Goal: Task Accomplishment & Management: Complete application form

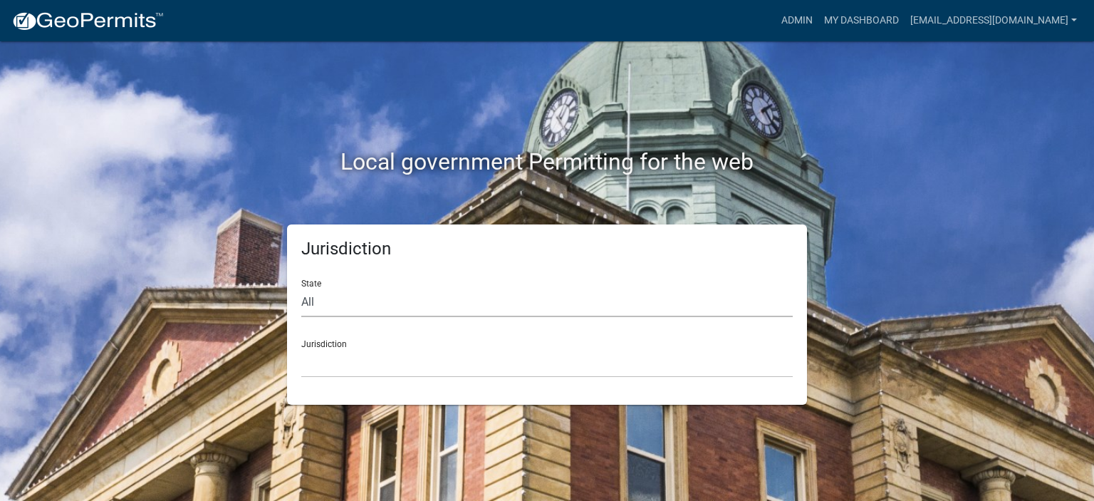
click at [415, 306] on select "All [US_STATE] [US_STATE] [US_STATE] [US_STATE] [US_STATE] [US_STATE] [US_STATE…" at bounding box center [546, 302] width 491 height 29
select select "[US_STATE]"
click at [301, 288] on select "All [US_STATE] [US_STATE] [US_STATE] [US_STATE] [US_STATE] [US_STATE] [US_STATE…" at bounding box center [546, 302] width 491 height 29
click at [402, 357] on select "[GEOGRAPHIC_DATA], [US_STATE] [GEOGRAPHIC_DATA], [US_STATE]" at bounding box center [546, 362] width 491 height 29
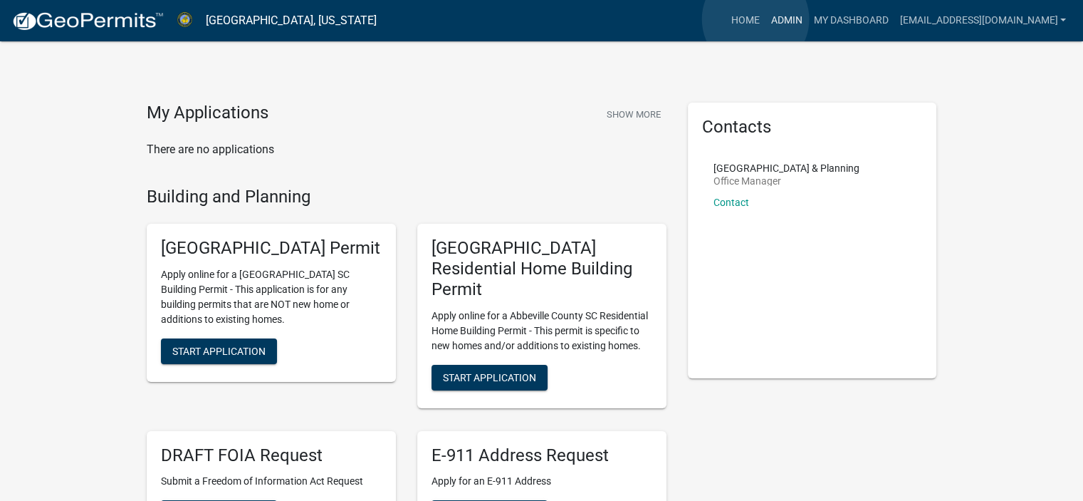
click at [765, 19] on link "Admin" at bounding box center [786, 20] width 43 height 27
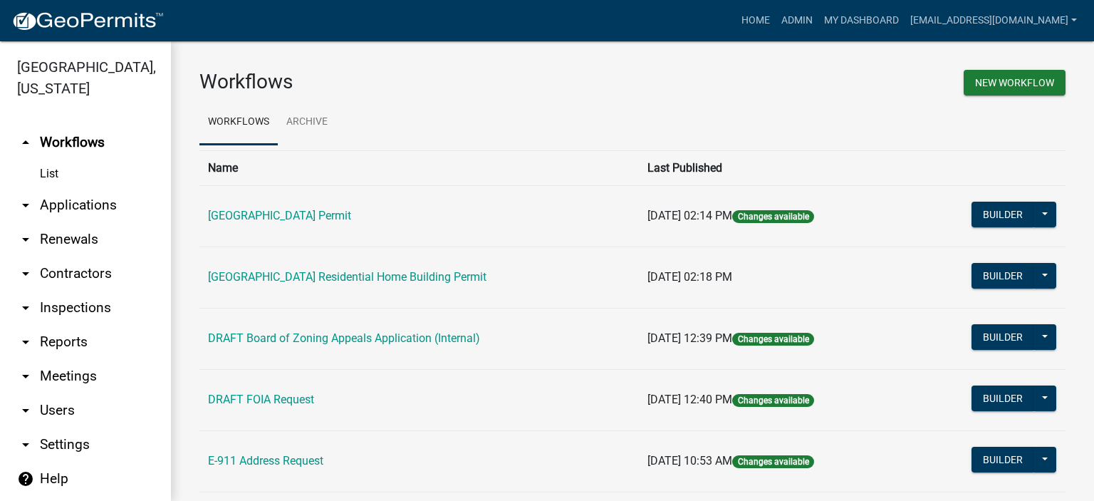
click at [72, 199] on link "arrow_drop_down Applications" at bounding box center [85, 205] width 171 height 34
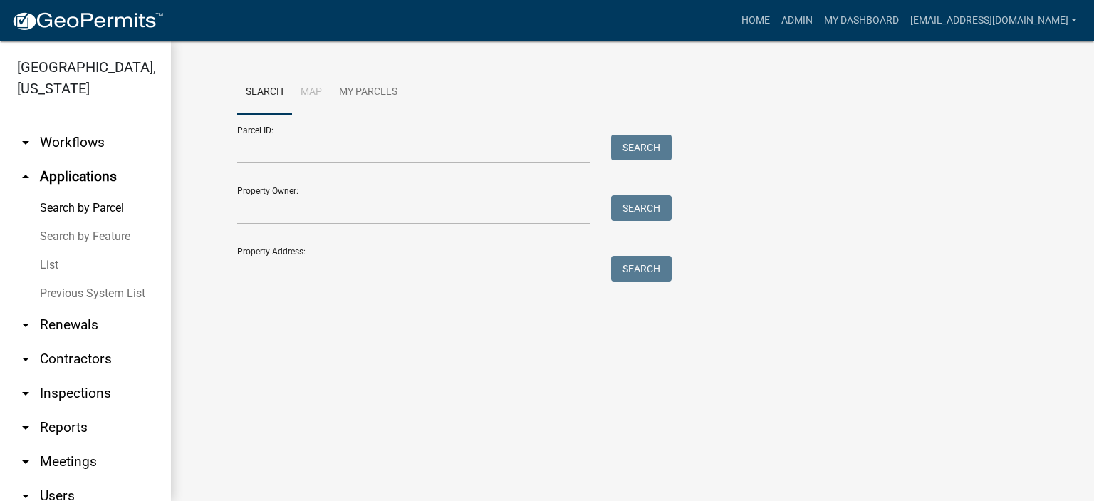
click at [49, 264] on link "List" at bounding box center [85, 265] width 171 height 28
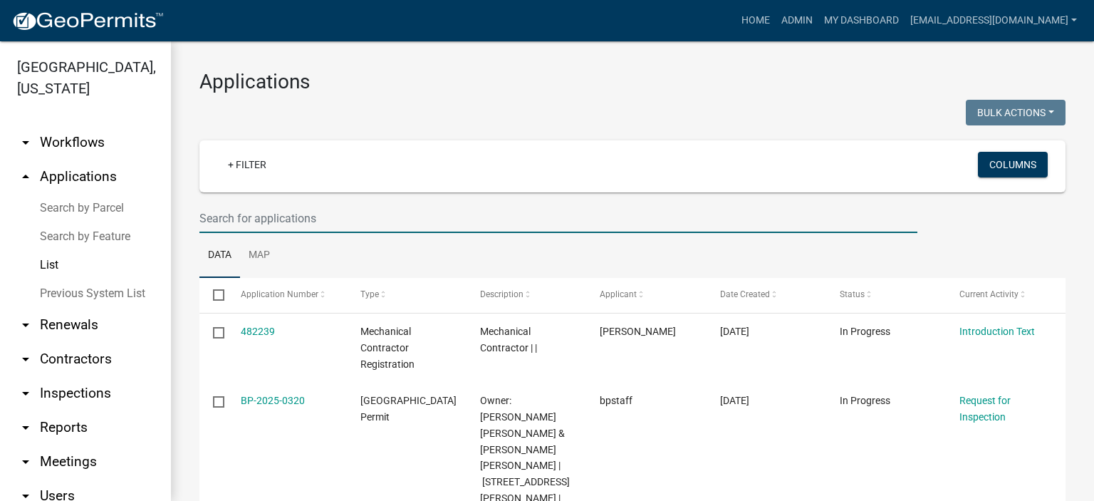
click at [360, 216] on input "text" at bounding box center [558, 218] width 718 height 29
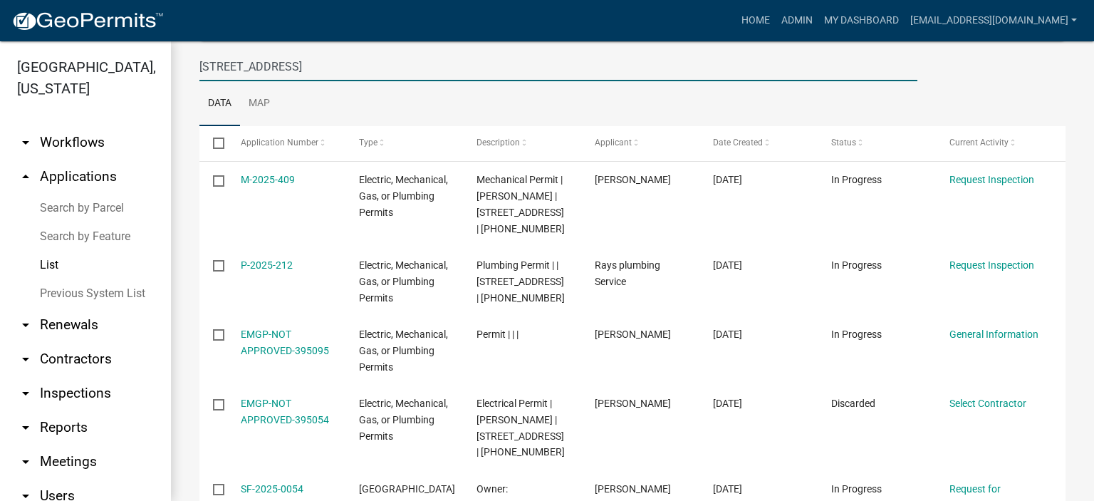
scroll to position [189, 0]
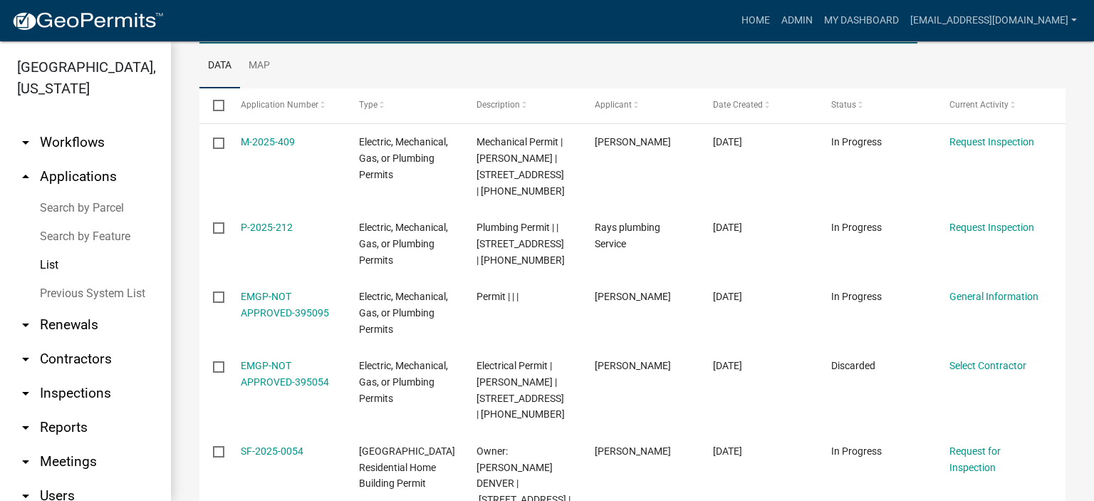
type input "[STREET_ADDRESS]"
click at [1083, 490] on div "Applications Bulk Actions Void Expire Lock Withdraw + Filter Columns 690 Hwy 18…" at bounding box center [632, 244] width 923 height 784
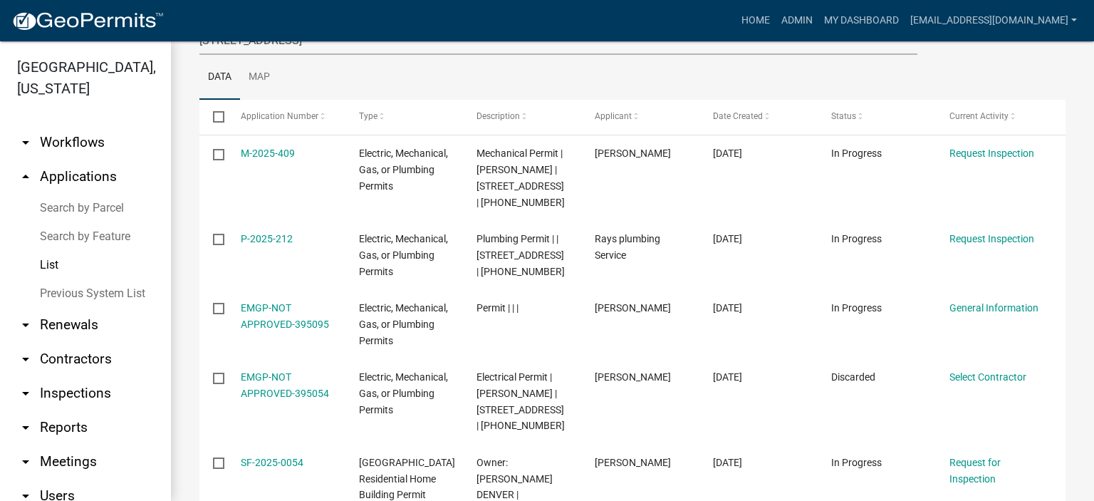
scroll to position [292, 0]
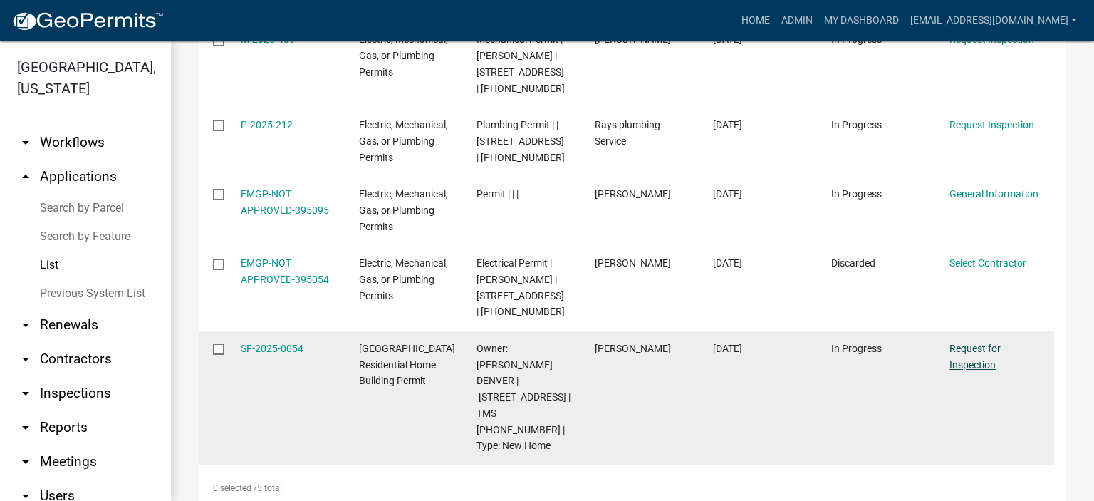
click at [975, 349] on link "Request for Inspection" at bounding box center [974, 357] width 51 height 28
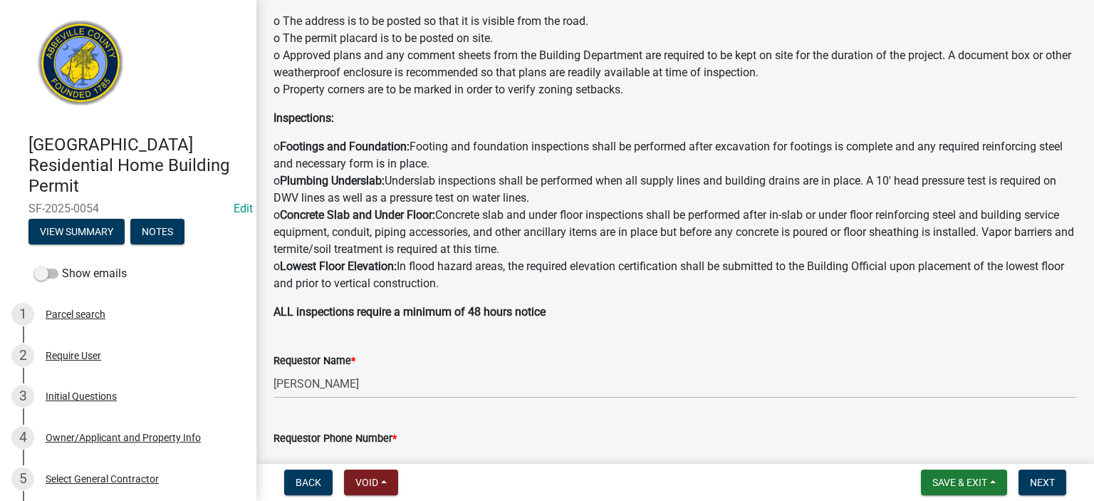
scroll to position [171, 0]
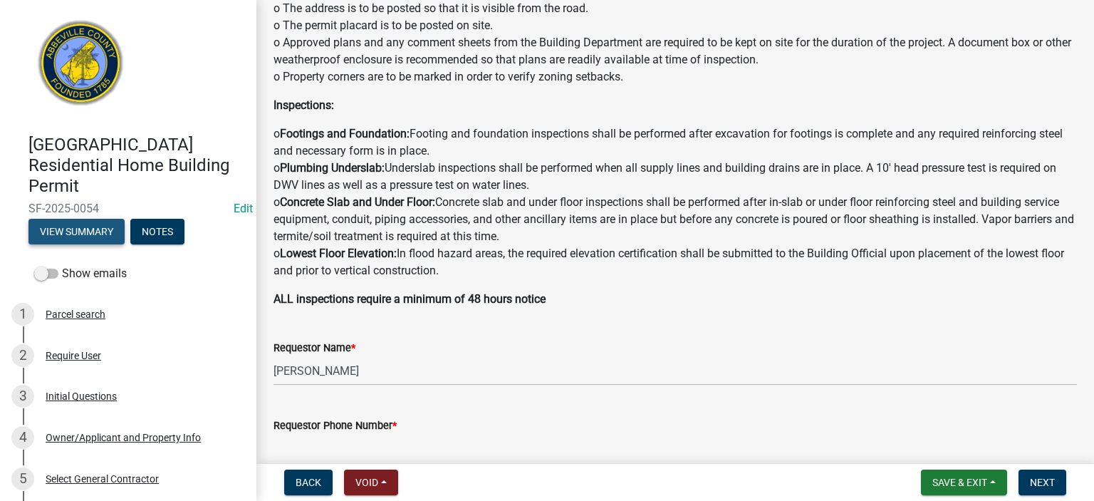
click at [97, 230] on button "View Summary" at bounding box center [76, 232] width 96 height 26
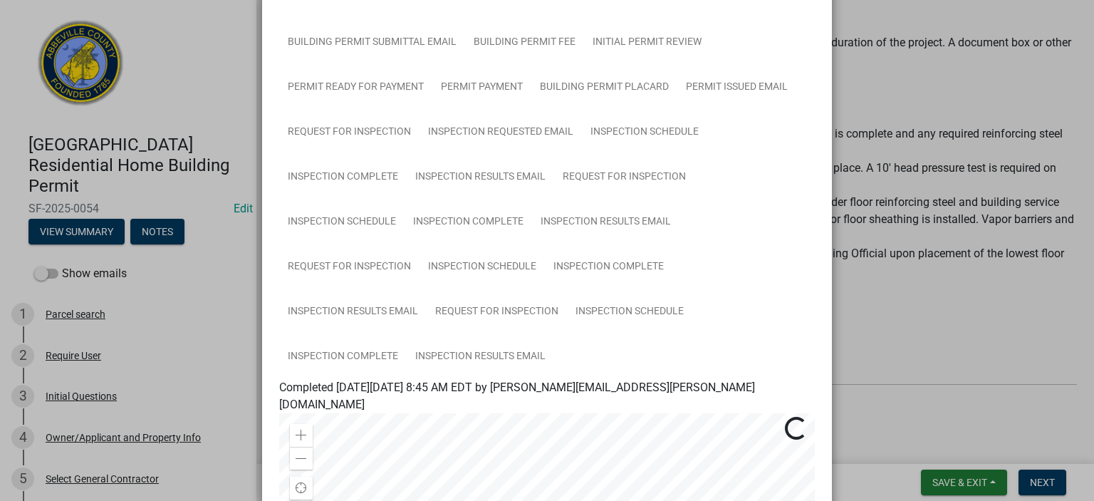
scroll to position [228, 0]
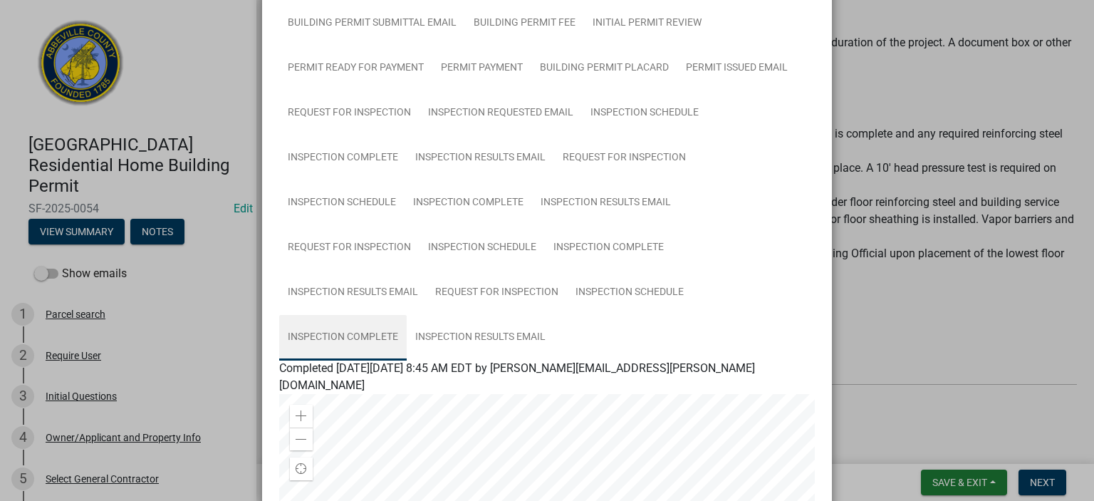
click at [359, 336] on link "Inspection Complete" at bounding box center [342, 338] width 127 height 46
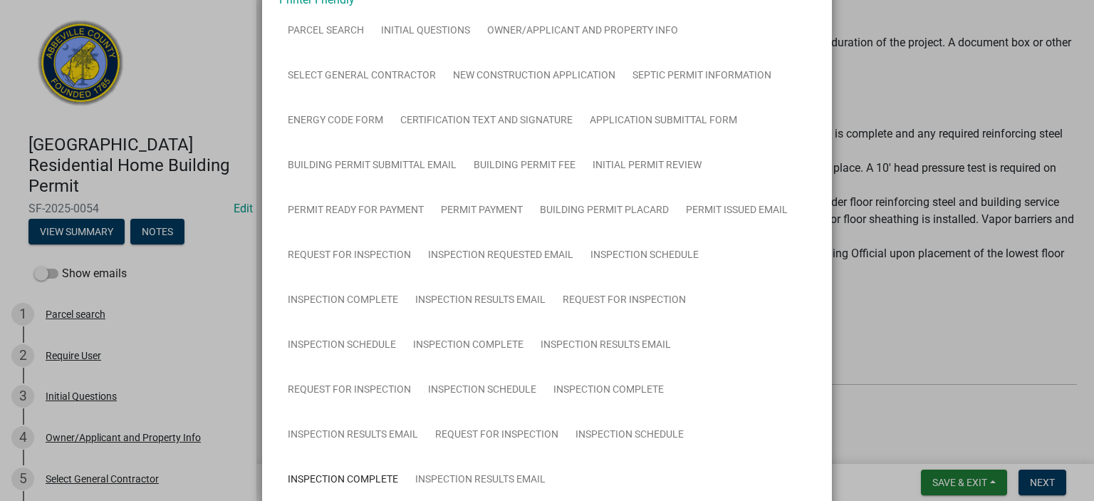
scroll to position [0, 0]
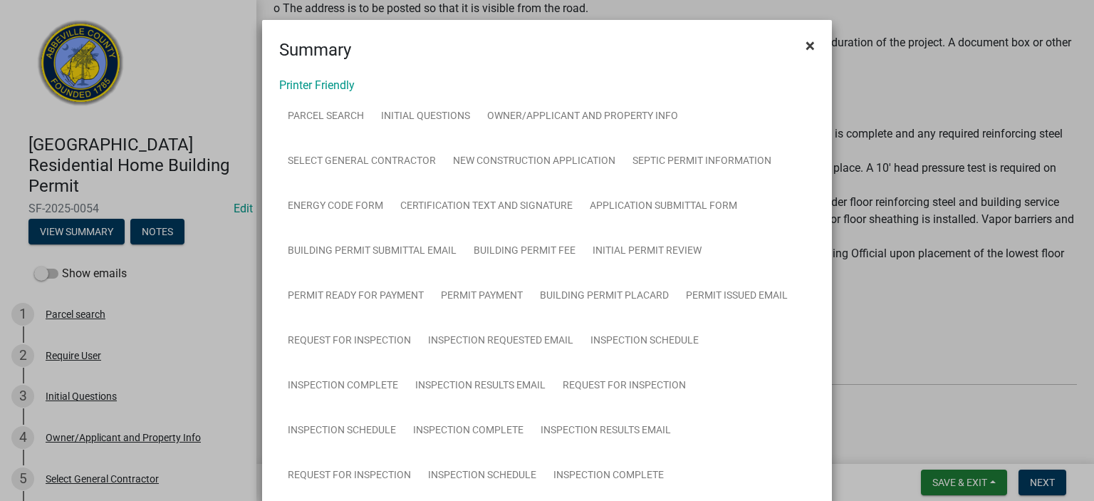
click at [806, 40] on span "×" at bounding box center [810, 46] width 9 height 20
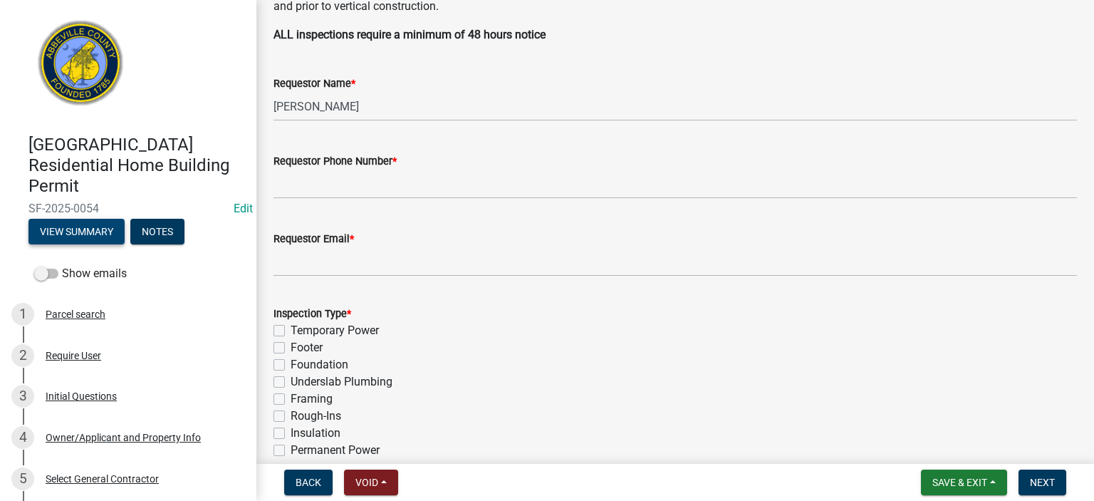
scroll to position [456, 0]
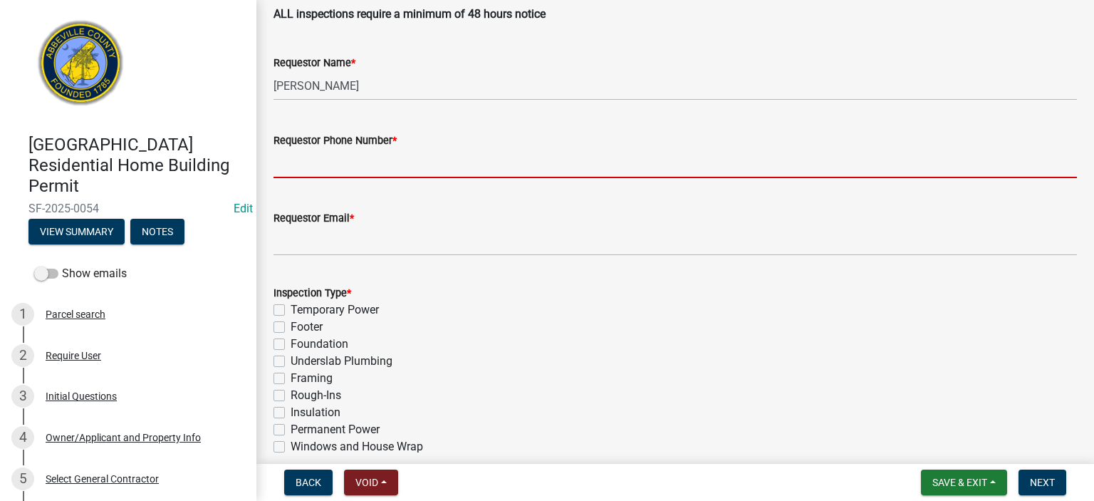
click at [454, 156] on input "Requestor Phone Number *" at bounding box center [674, 163] width 803 height 29
type input "8643662400"
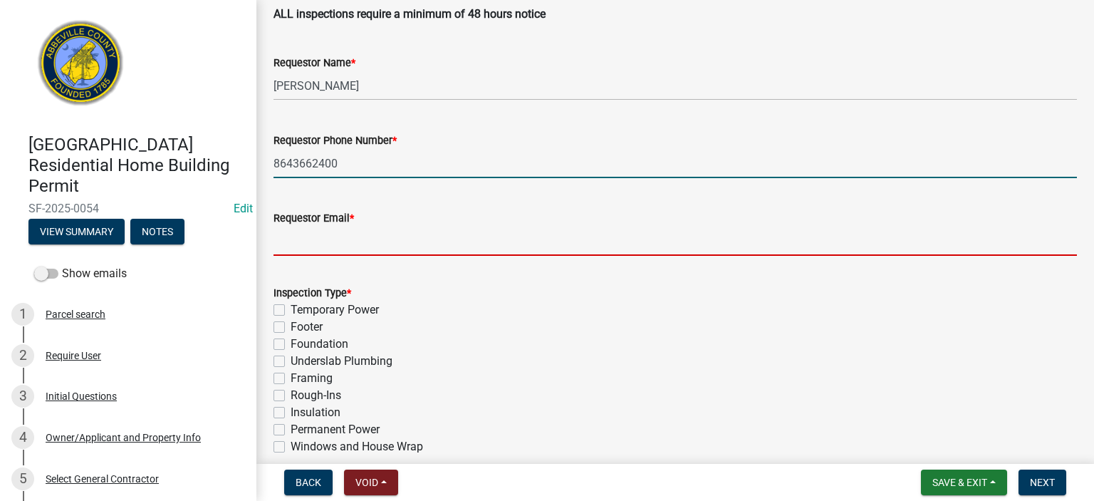
type input "[EMAIL_ADDRESS][DOMAIN_NAME]"
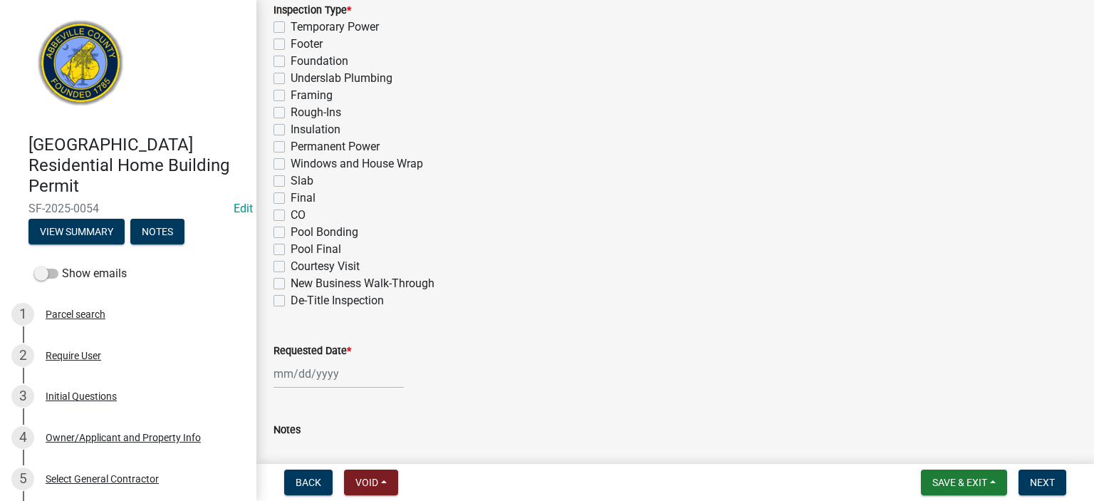
scroll to position [769, 0]
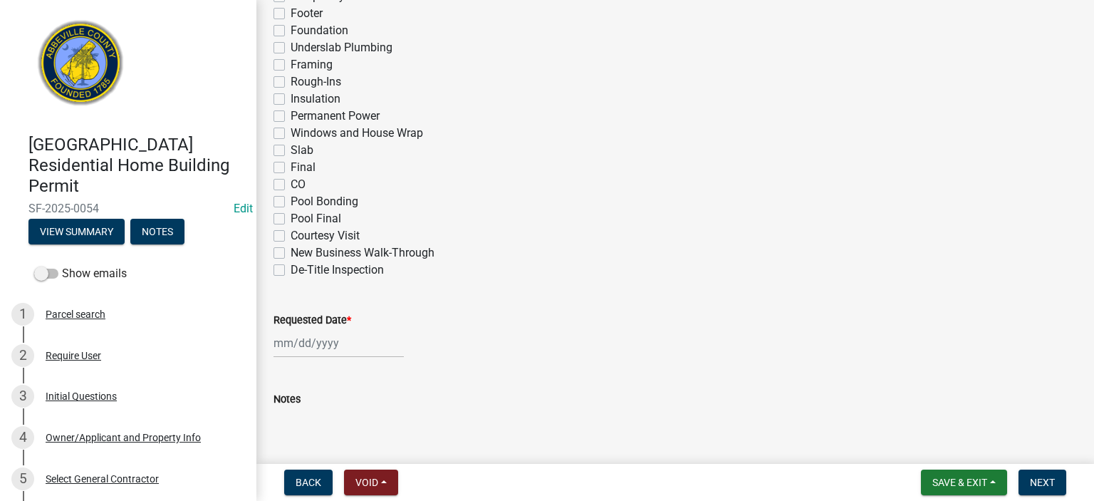
click at [291, 99] on label "Insulation" at bounding box center [316, 98] width 50 height 17
click at [291, 99] on input "Insulation" at bounding box center [295, 94] width 9 height 9
checkbox input "true"
checkbox input "false"
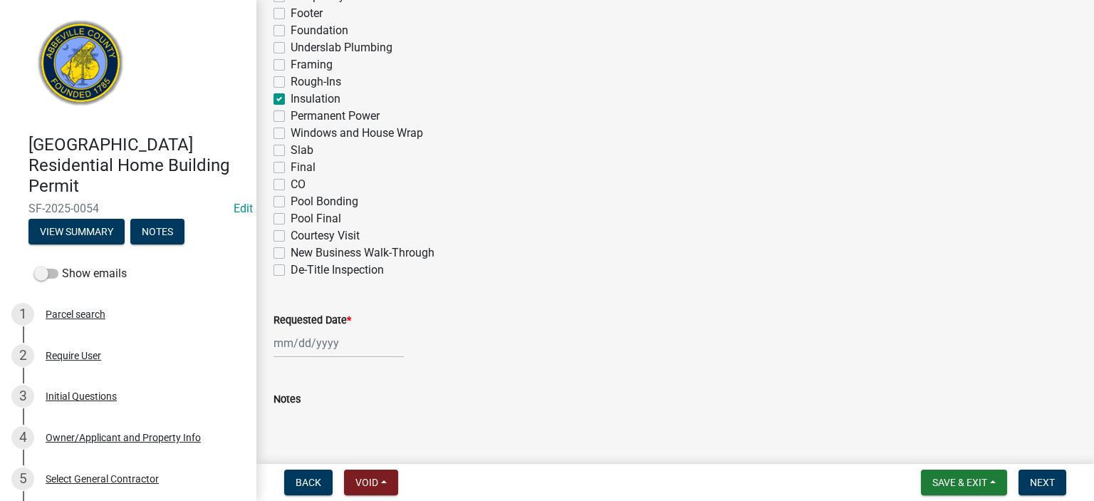
checkbox input "false"
checkbox input "true"
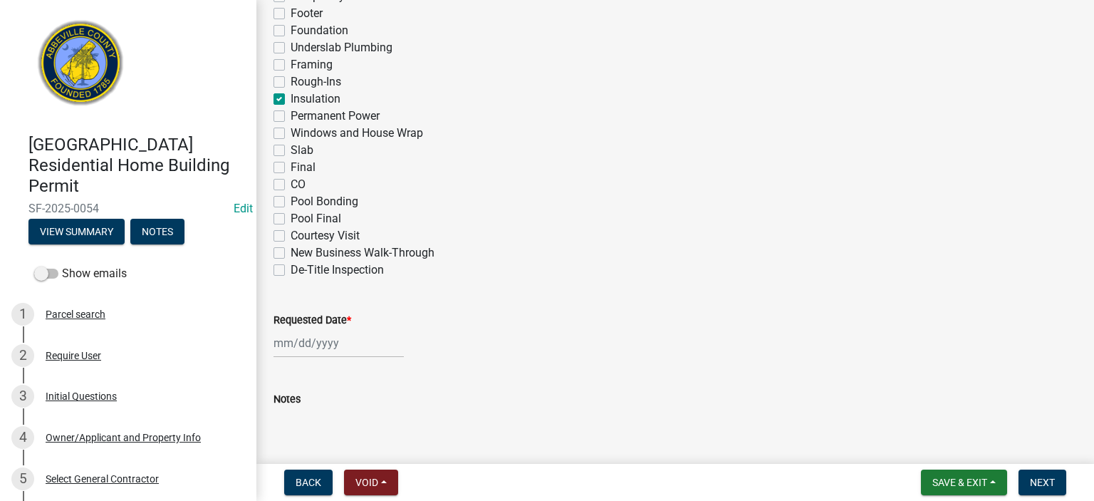
checkbox input "false"
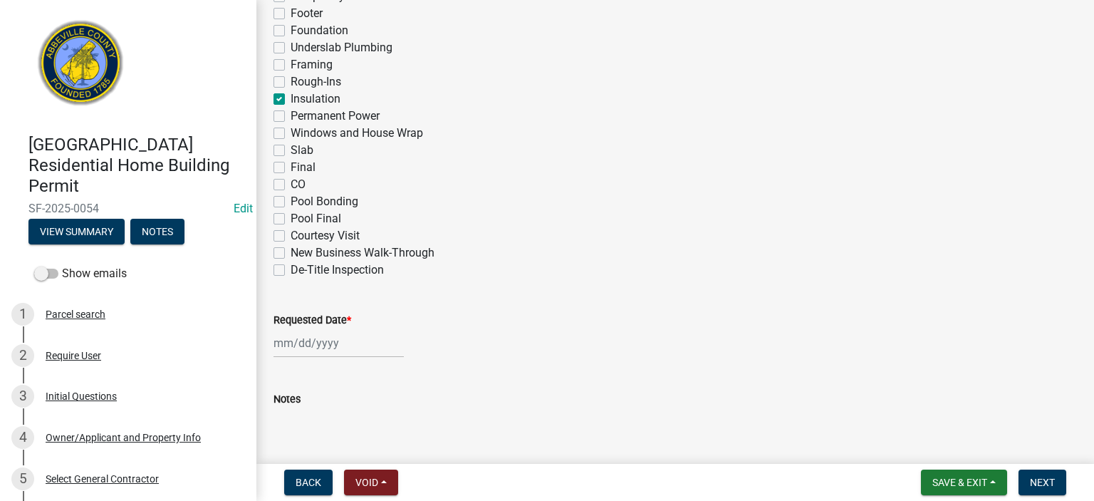
checkbox input "false"
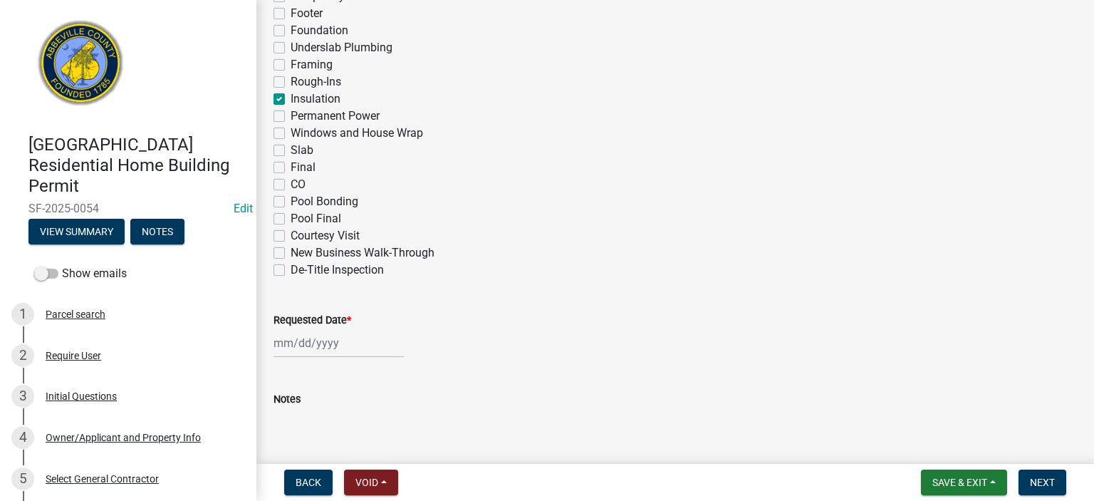
select select "9"
select select "2025"
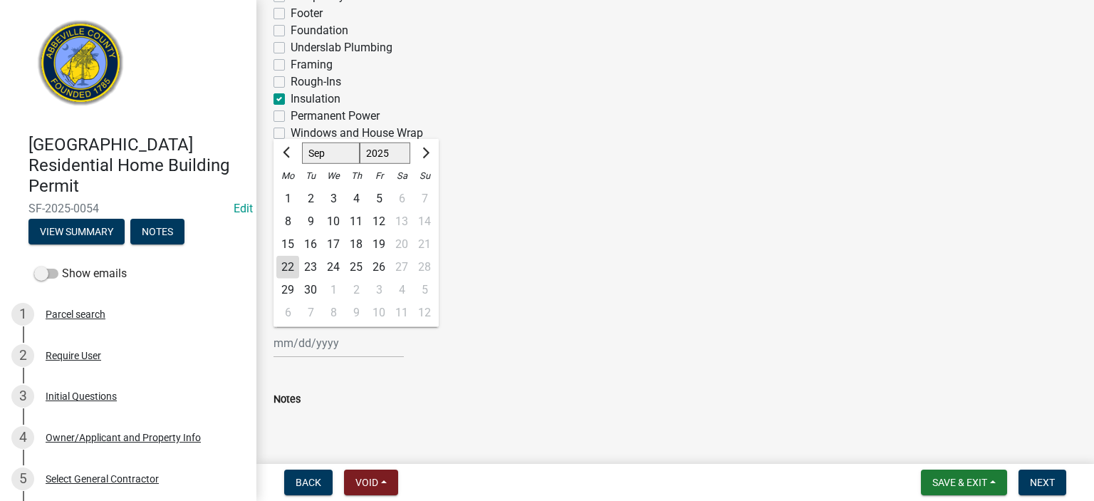
click at [362, 342] on input "Requested Date *" at bounding box center [338, 342] width 130 height 29
click at [294, 266] on div "22" at bounding box center [287, 267] width 23 height 23
type input "[DATE]"
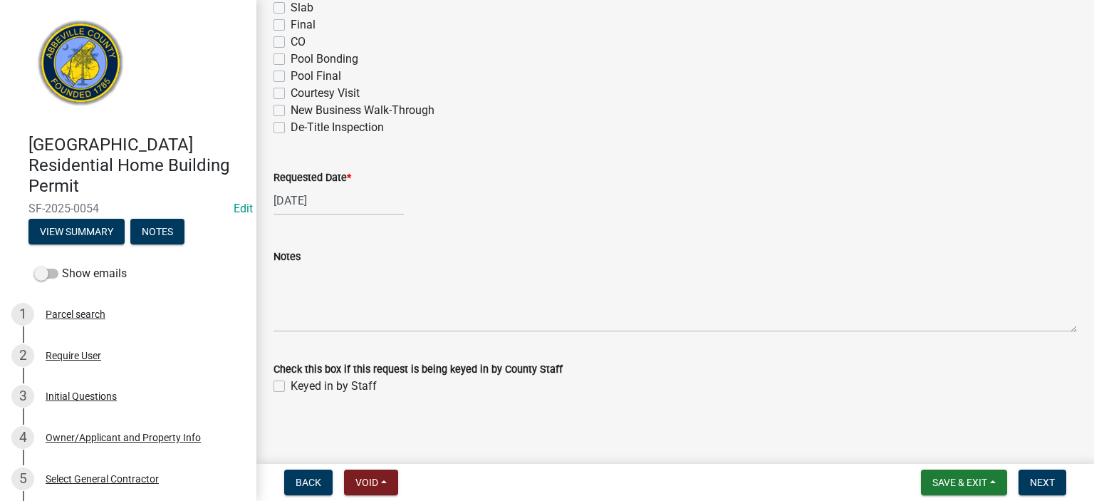
scroll to position [917, 0]
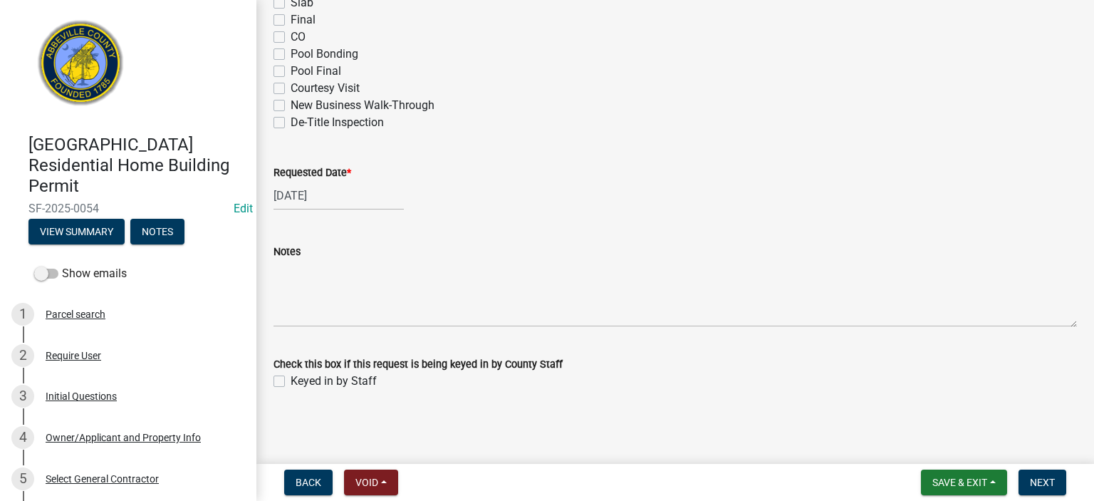
click at [291, 381] on label "Keyed in by Staff" at bounding box center [334, 380] width 86 height 17
click at [291, 381] on input "Keyed in by Staff" at bounding box center [295, 376] width 9 height 9
checkbox input "true"
click at [1047, 478] on span "Next" at bounding box center [1042, 481] width 25 height 11
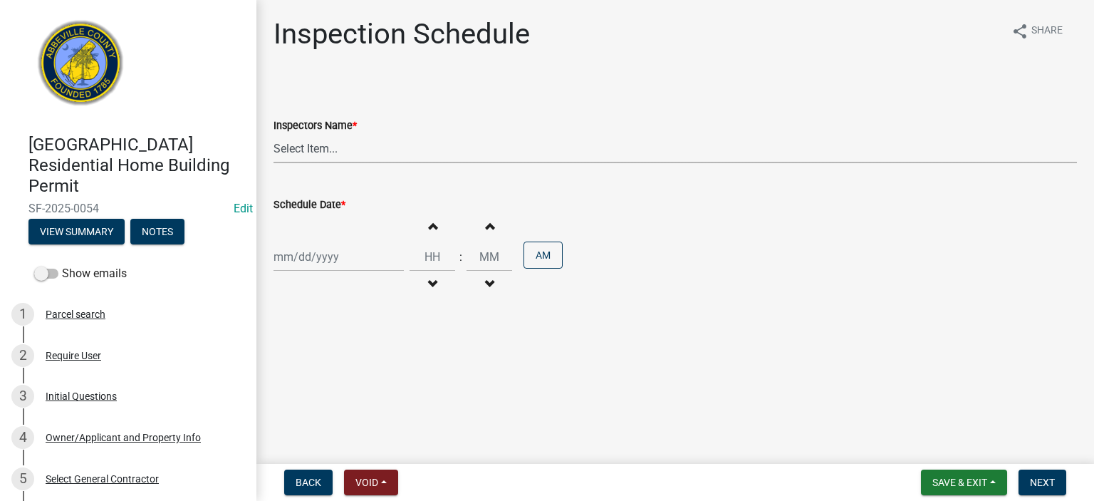
click at [362, 149] on select "Select Item... [EMAIL_ADDRESS][DOMAIN_NAME] ([PERSON_NAME]) [EMAIL_ADDRESS][DOM…" at bounding box center [674, 148] width 803 height 29
select select "56be3ac8-4e2d-49a7-9260-658958e29c03"
click at [273, 134] on select "Select Item... [EMAIL_ADDRESS][DOMAIN_NAME] ([PERSON_NAME]) [EMAIL_ADDRESS][DOM…" at bounding box center [674, 148] width 803 height 29
select select "9"
select select "2025"
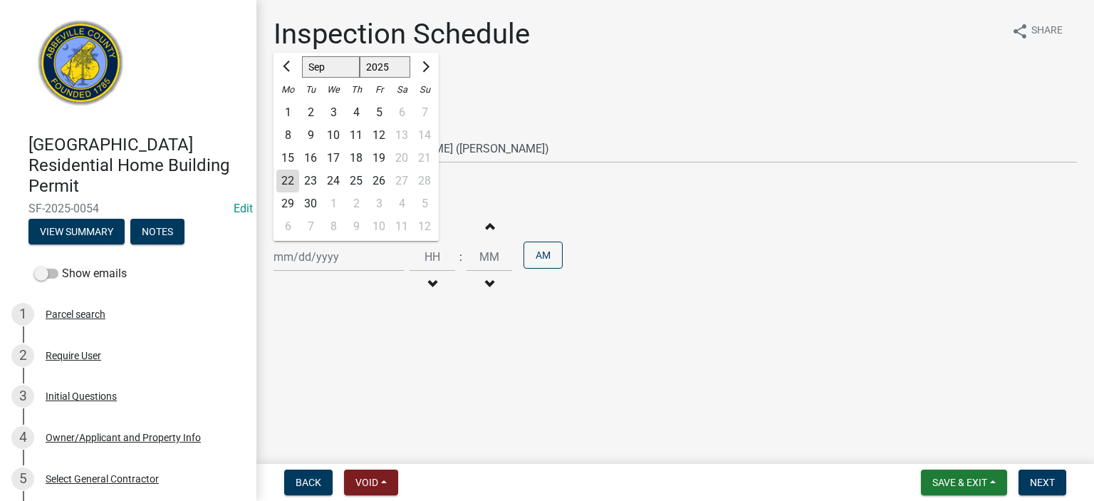
click at [348, 251] on div "[PERSON_NAME] Feb Mar Apr [PERSON_NAME][DATE] Oct Nov [DATE] 1526 1527 1528 152…" at bounding box center [338, 256] width 130 height 29
click at [288, 174] on div "22" at bounding box center [287, 181] width 23 height 23
type input "[DATE]"
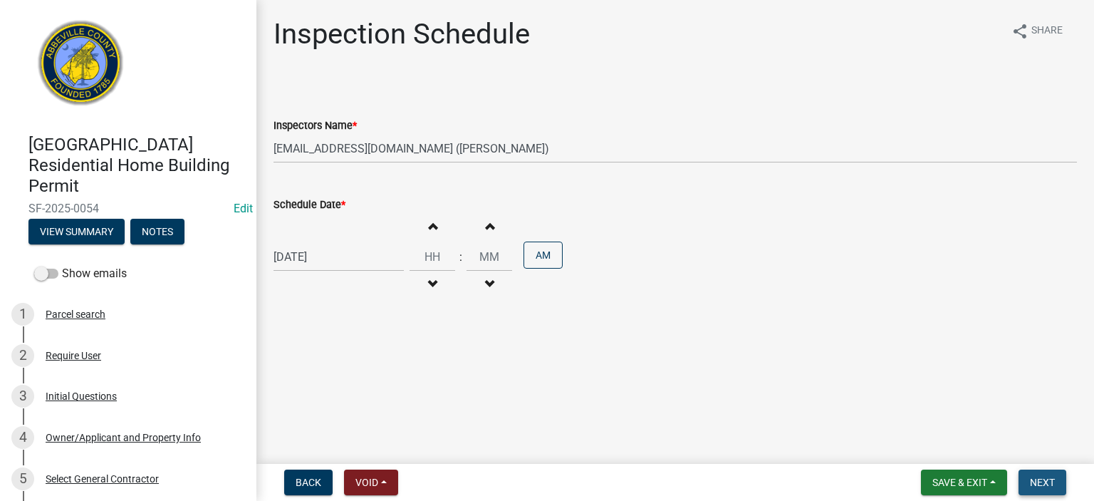
click at [1042, 480] on span "Next" at bounding box center [1042, 481] width 25 height 11
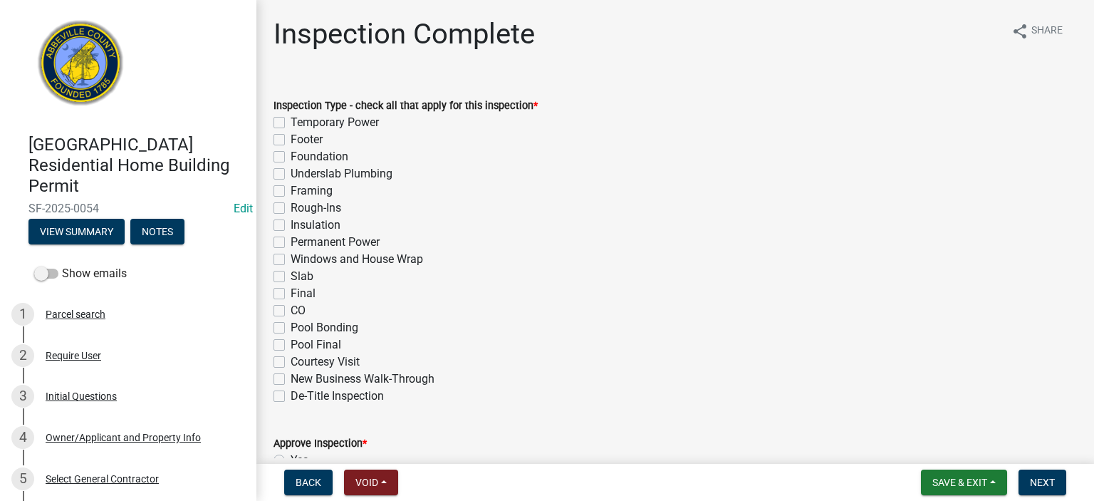
click at [291, 226] on label "Insulation" at bounding box center [316, 225] width 50 height 17
click at [291, 226] on input "Insulation" at bounding box center [295, 221] width 9 height 9
checkbox input "true"
checkbox input "false"
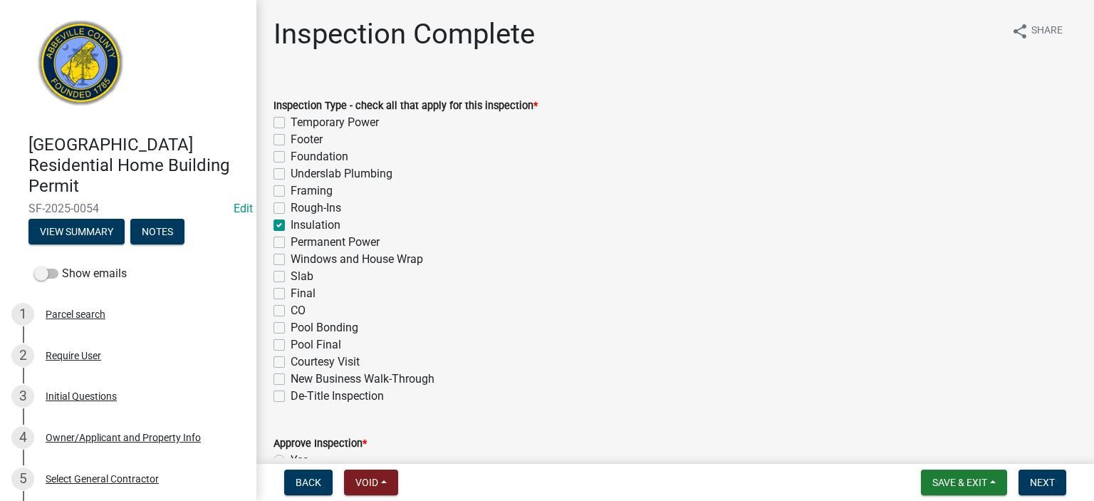
checkbox input "false"
checkbox input "true"
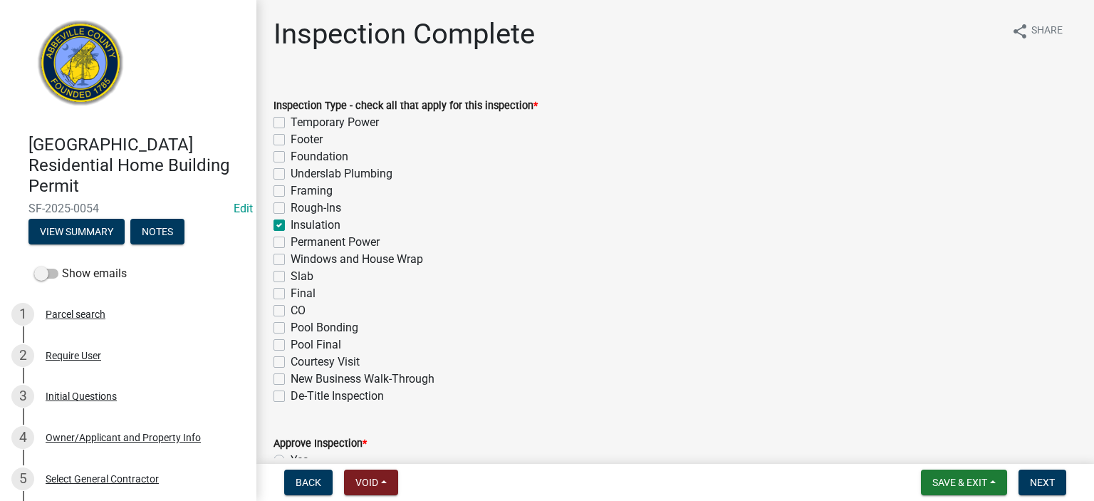
checkbox input "false"
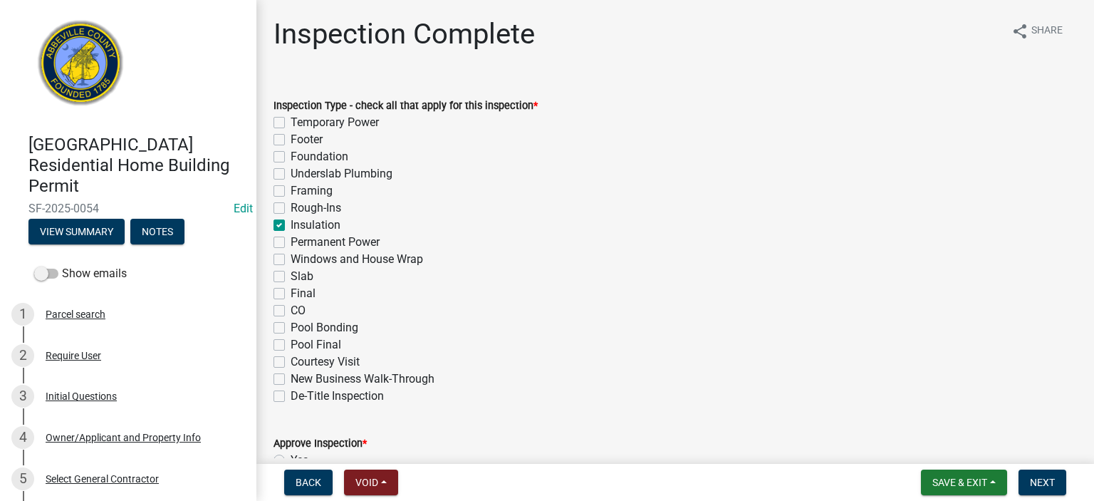
checkbox input "false"
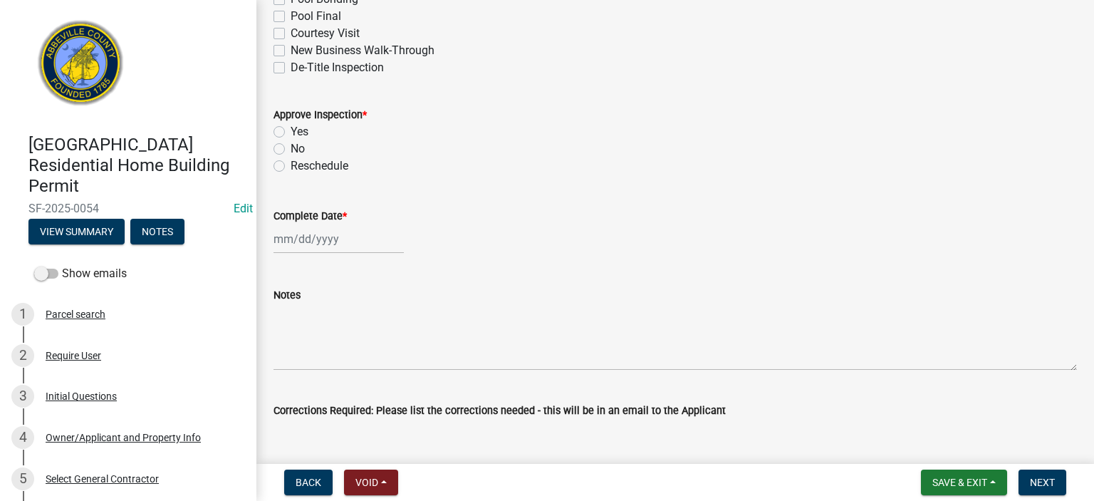
scroll to position [342, 0]
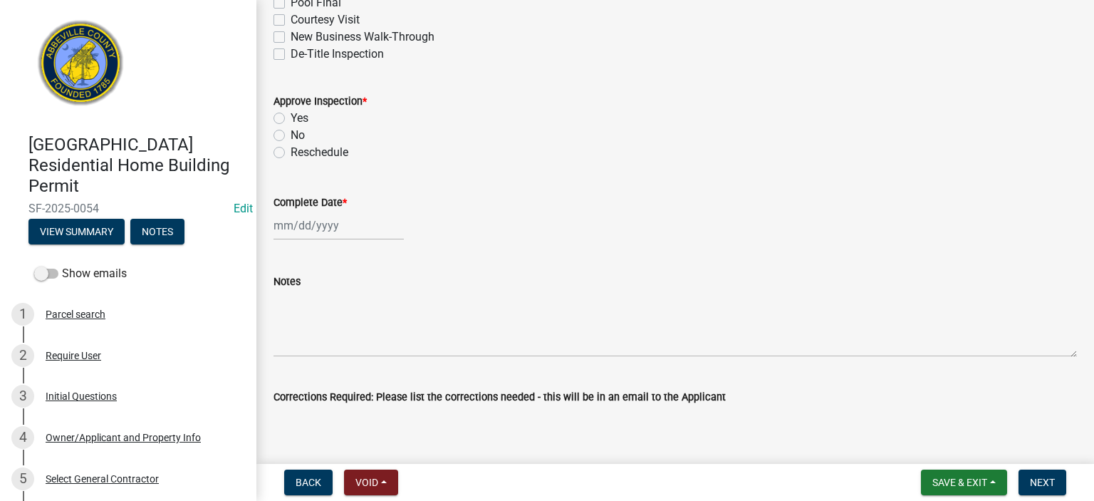
click at [291, 118] on label "Yes" at bounding box center [300, 118] width 18 height 17
click at [291, 118] on input "Yes" at bounding box center [295, 114] width 9 height 9
radio input "true"
select select "9"
select select "2025"
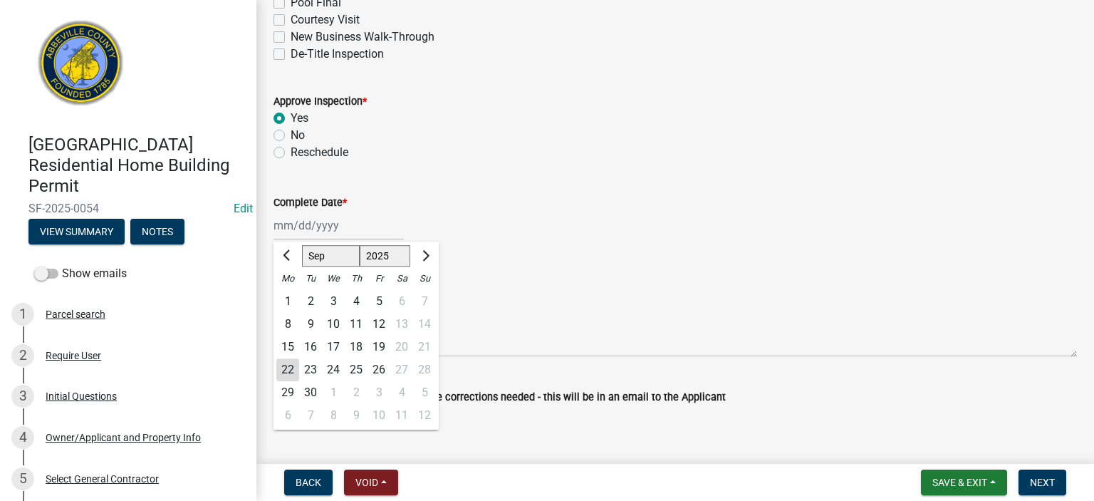
click at [361, 229] on input "Complete Date *" at bounding box center [338, 225] width 130 height 29
click at [288, 370] on div "22" at bounding box center [287, 369] width 23 height 23
type input "[DATE]"
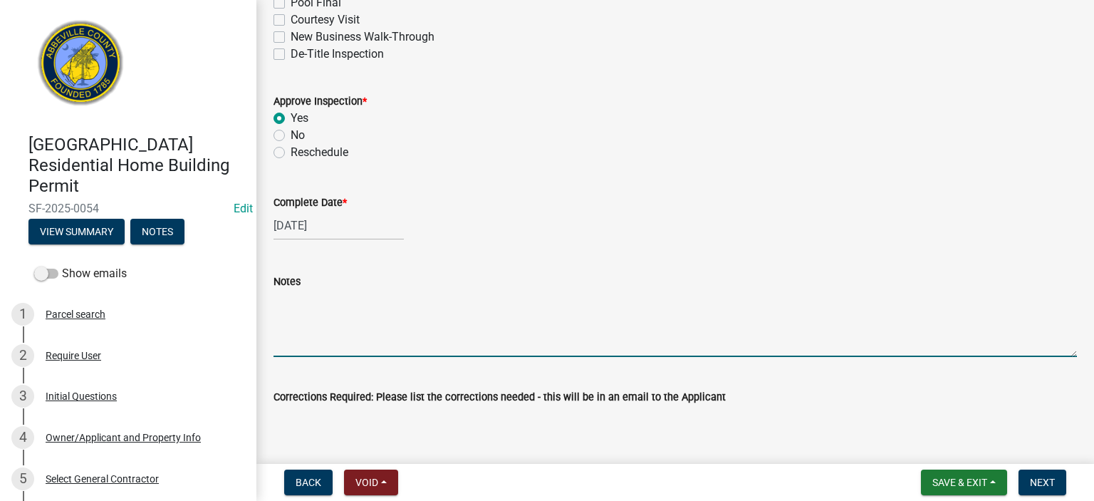
click at [330, 312] on textarea "Notes" at bounding box center [674, 323] width 803 height 67
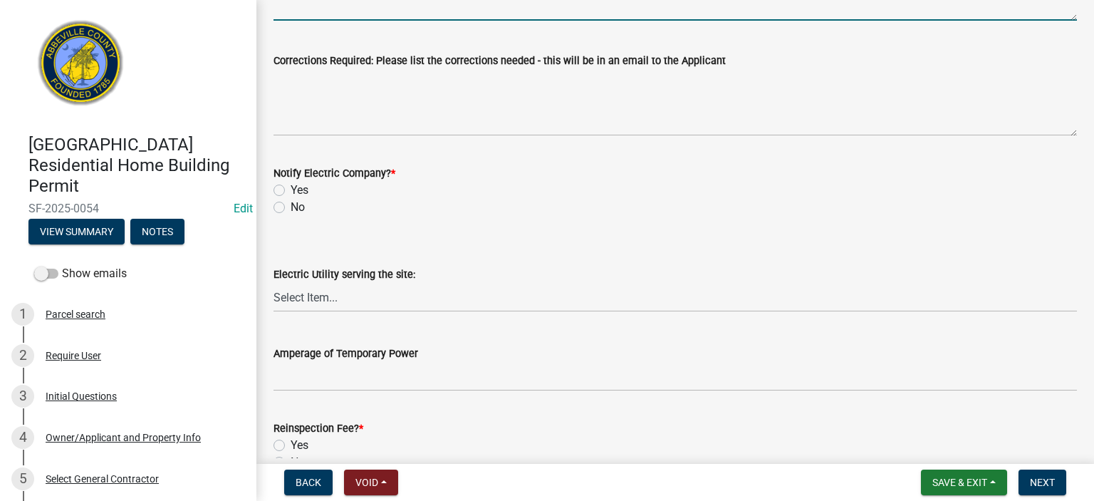
scroll to position [684, 0]
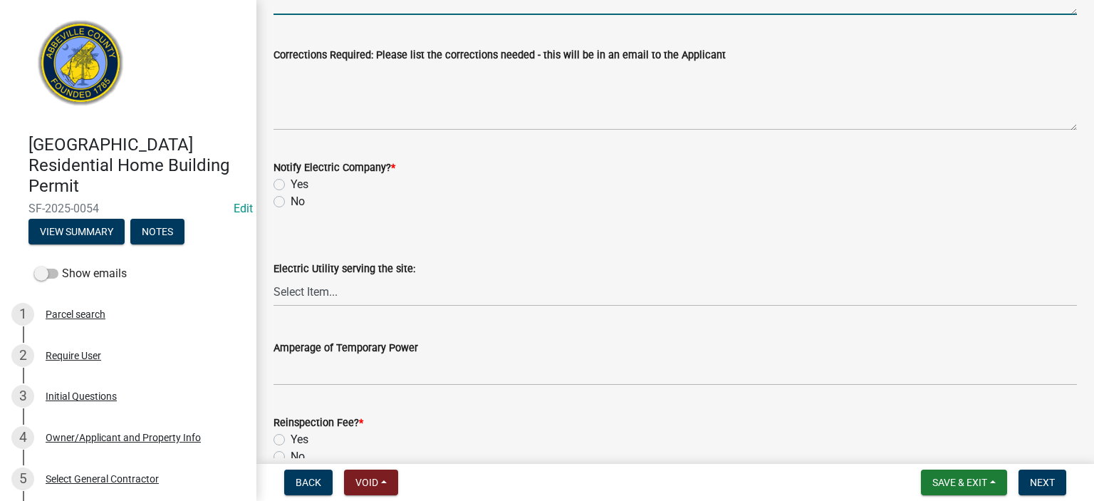
type textarea "Spray foam ceiling / roof. Walls 6" w/ netting / fiberglass. APPROVED for drywa…"
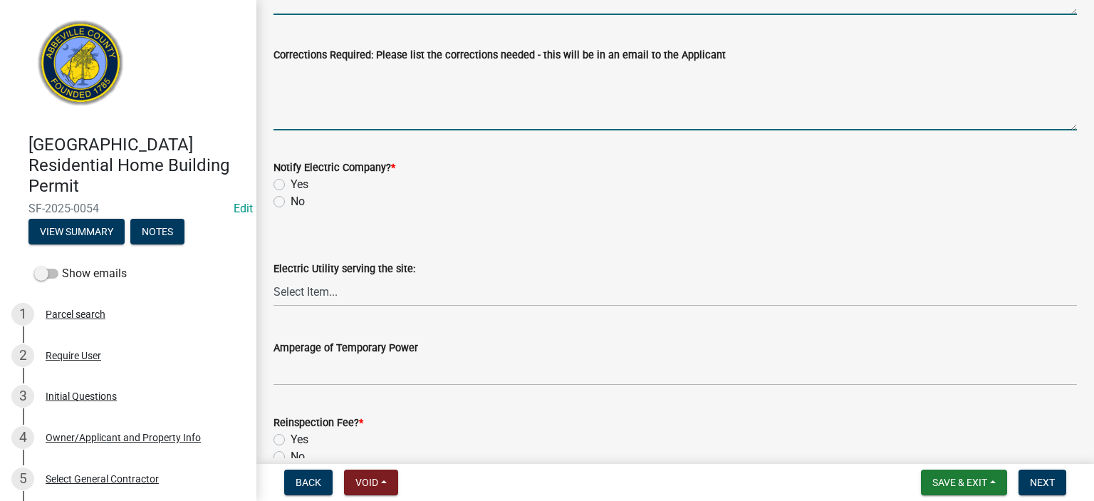
click at [356, 79] on textarea "Corrections Required: Please list the corrections needed - this will be in an e…" at bounding box center [674, 96] width 803 height 67
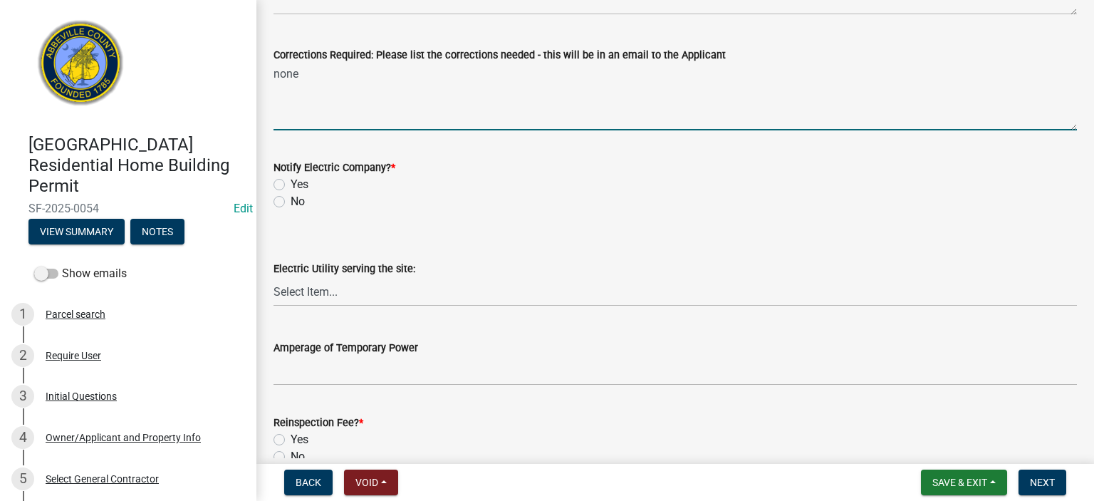
type textarea "none"
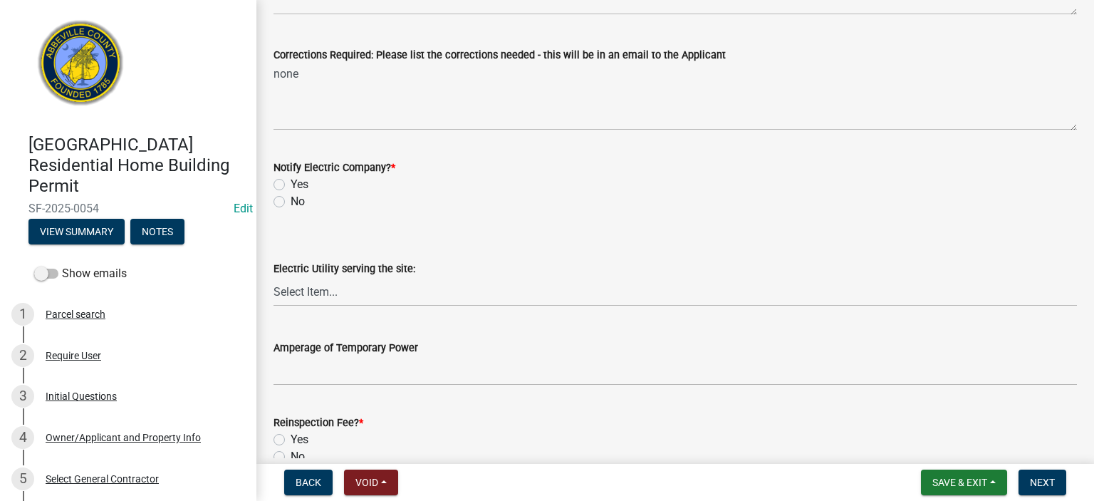
click at [291, 198] on label "No" at bounding box center [298, 201] width 14 height 17
click at [291, 198] on input "No" at bounding box center [295, 197] width 9 height 9
radio input "true"
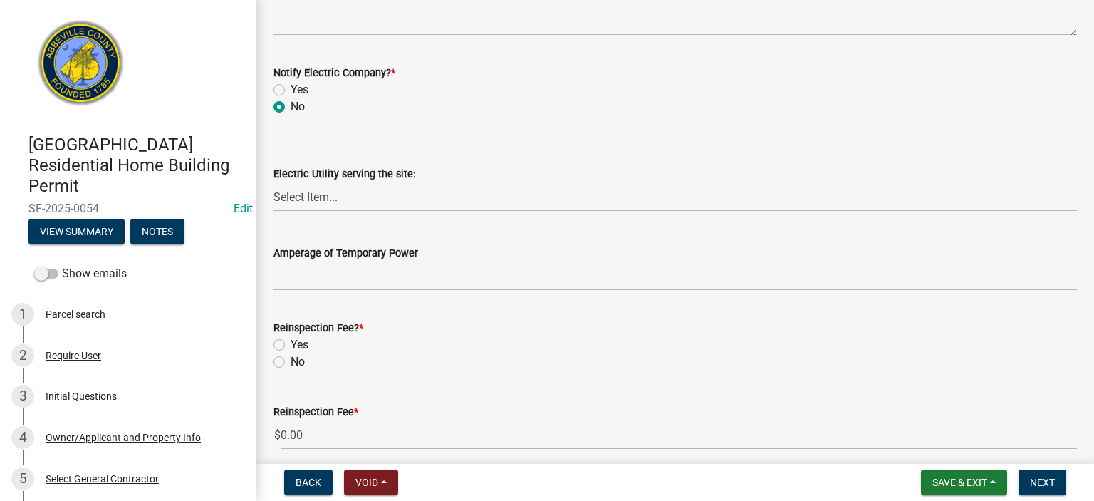
scroll to position [838, 0]
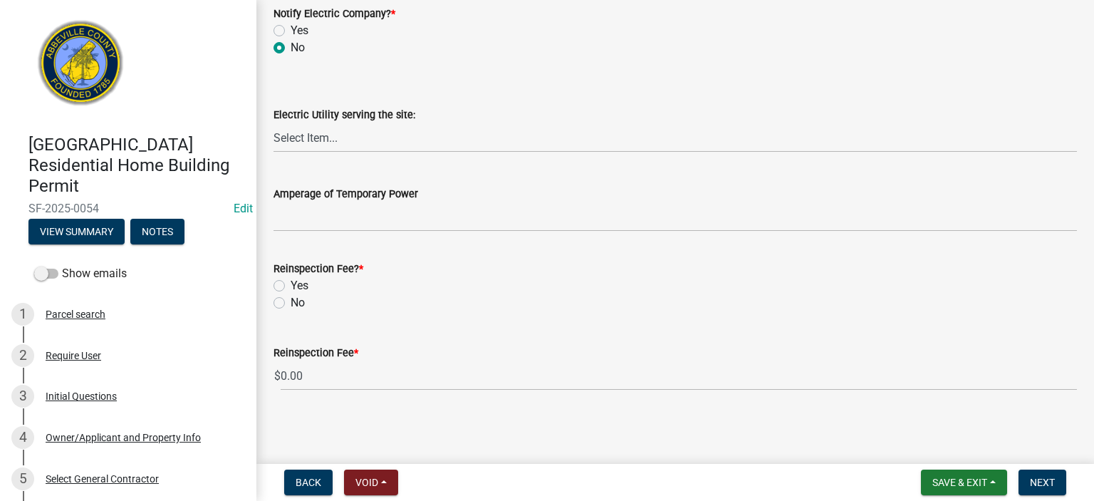
click at [291, 298] on label "No" at bounding box center [298, 302] width 14 height 17
click at [291, 298] on input "No" at bounding box center [295, 298] width 9 height 9
radio input "true"
drag, startPoint x: 1041, startPoint y: 479, endPoint x: 1020, endPoint y: 428, distance: 54.6
click at [1038, 474] on button "Next" at bounding box center [1042, 482] width 48 height 26
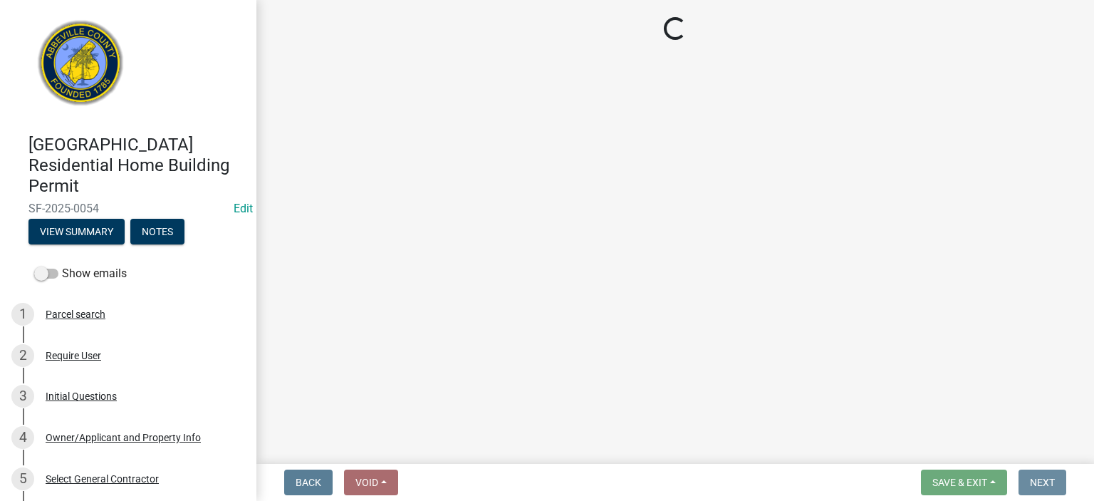
scroll to position [0, 0]
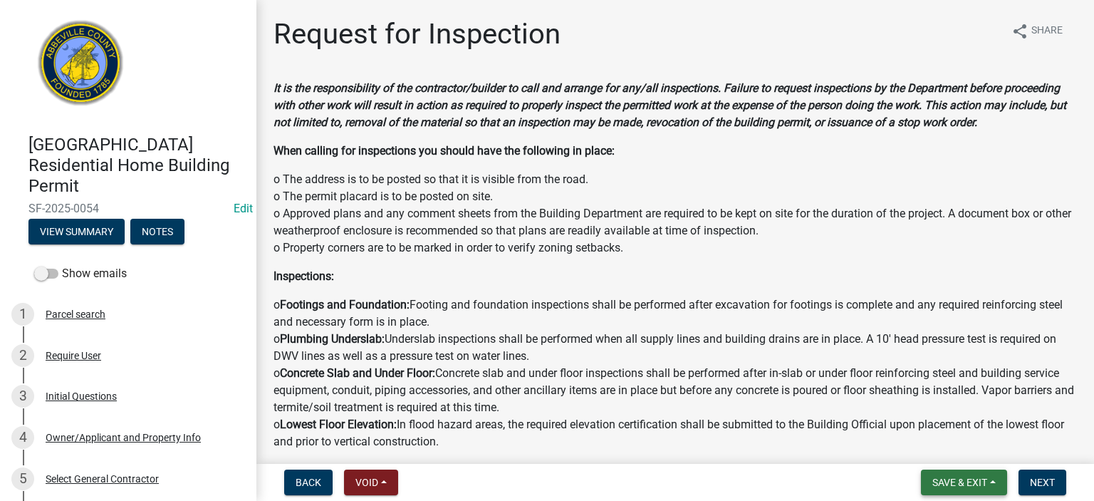
click at [954, 476] on span "Save & Exit" at bounding box center [959, 481] width 55 height 11
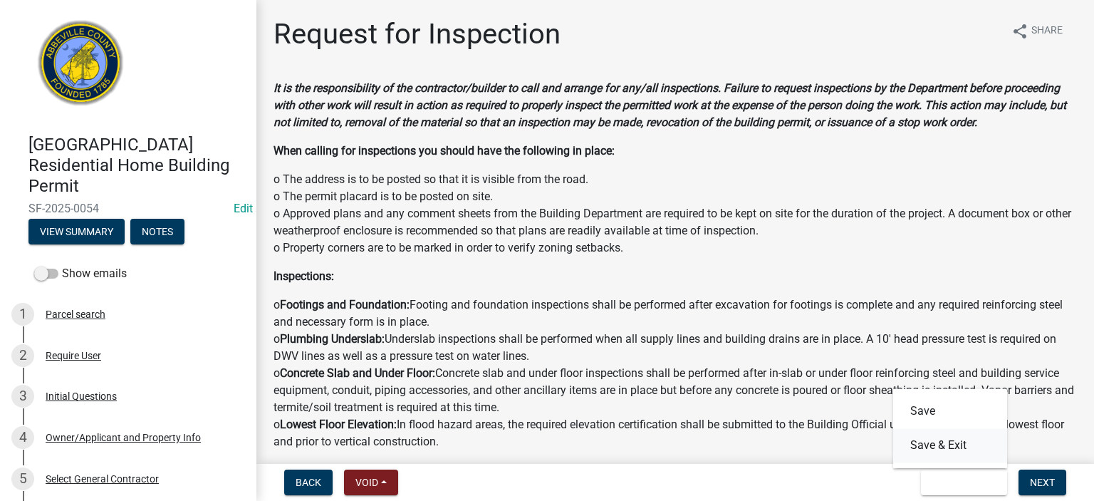
click at [942, 444] on button "Save & Exit" at bounding box center [950, 445] width 114 height 34
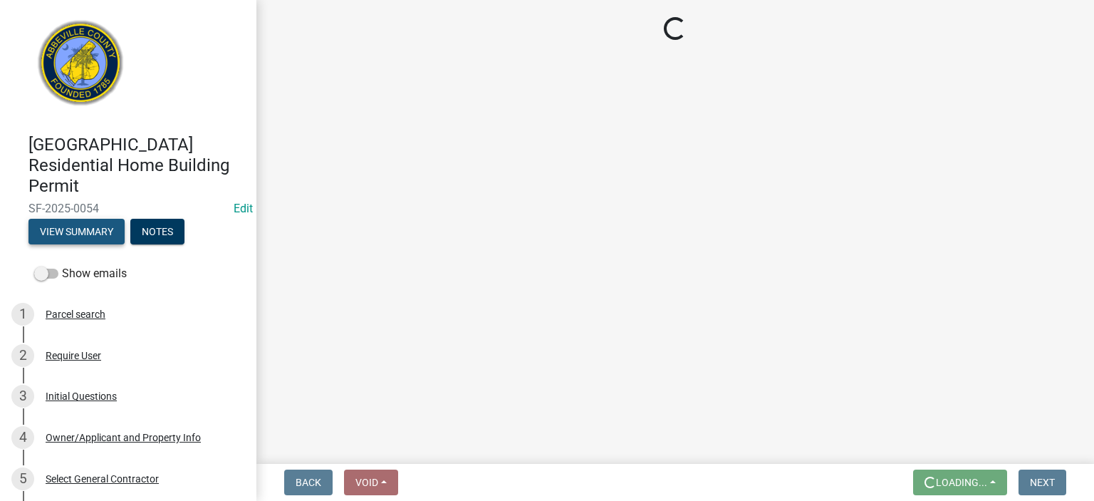
click at [97, 227] on button "View Summary" at bounding box center [76, 232] width 96 height 26
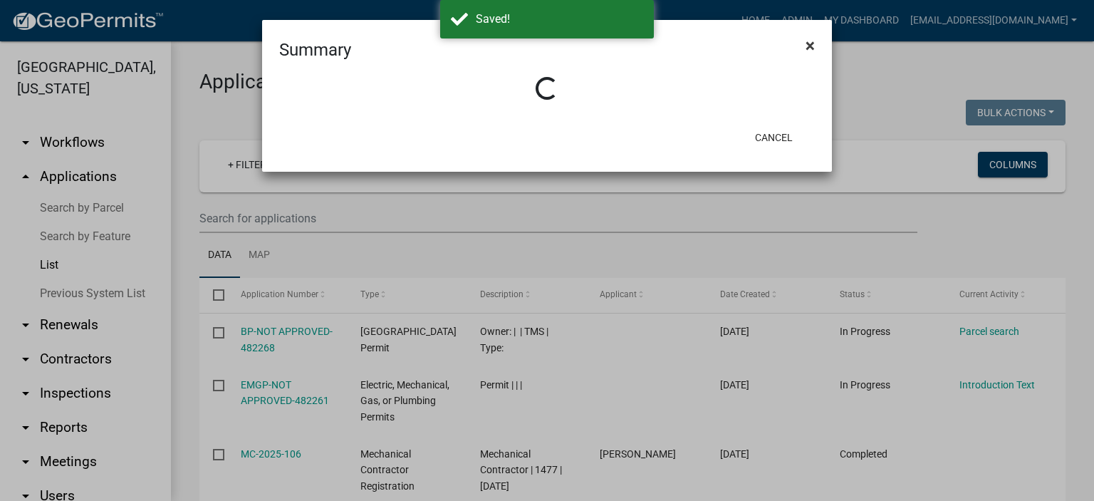
click at [806, 48] on span "×" at bounding box center [810, 46] width 9 height 20
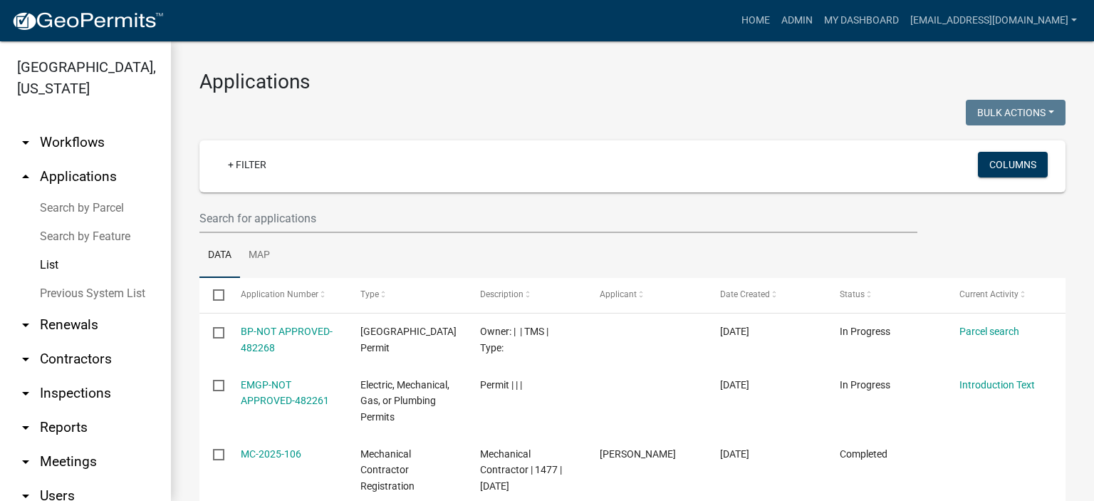
click at [50, 261] on link "List" at bounding box center [85, 265] width 171 height 28
click at [71, 291] on link "Previous System List" at bounding box center [85, 293] width 171 height 28
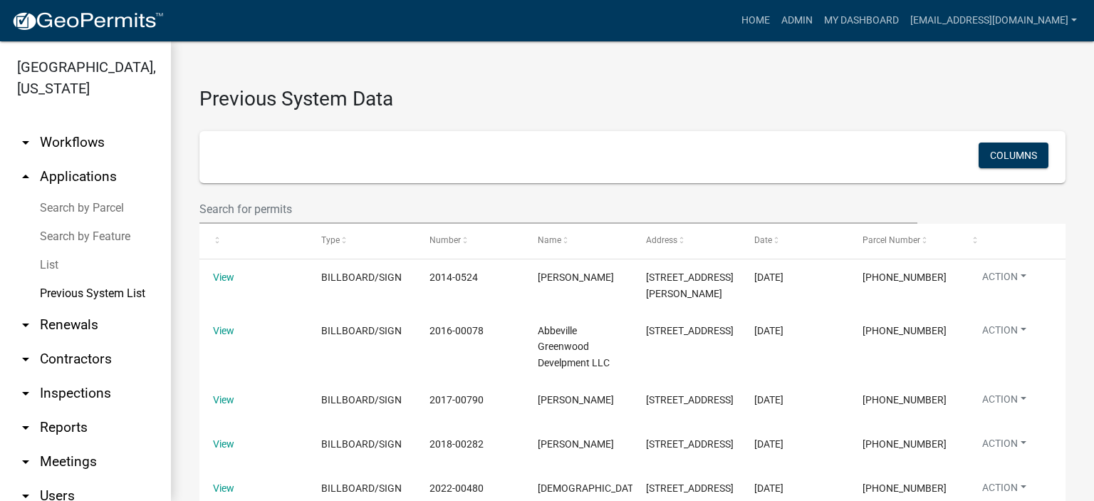
click at [71, 290] on link "Previous System List" at bounding box center [85, 293] width 171 height 28
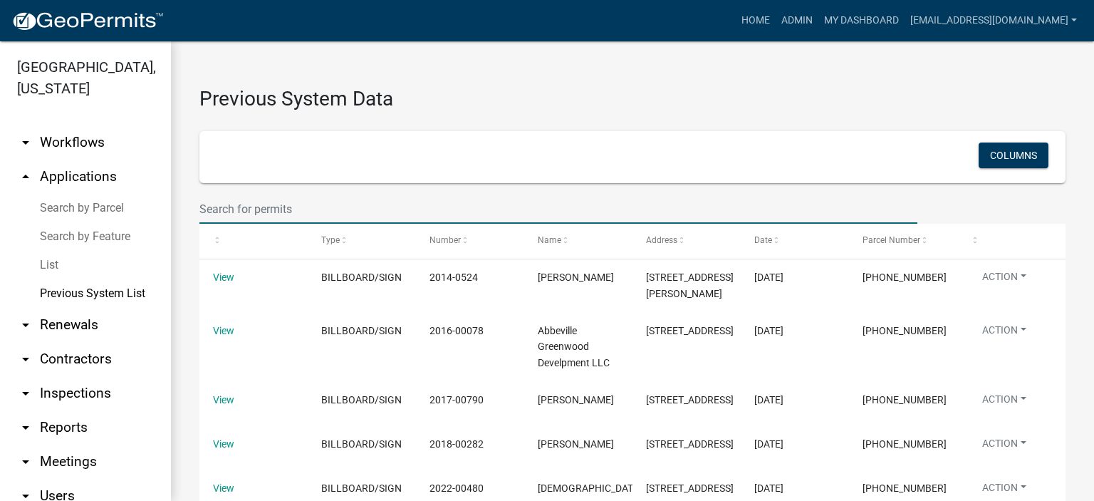
click at [320, 202] on input "text" at bounding box center [558, 208] width 718 height 29
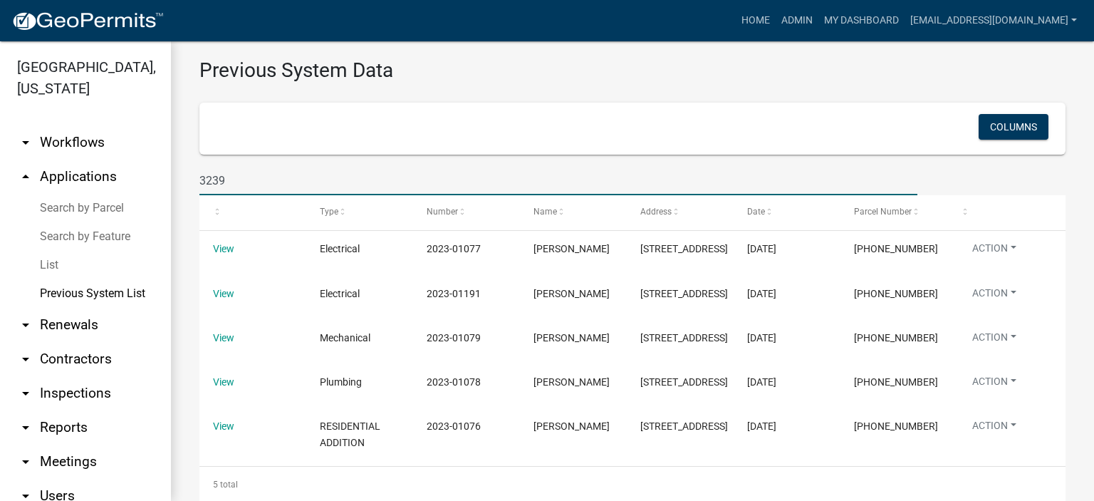
scroll to position [92, 0]
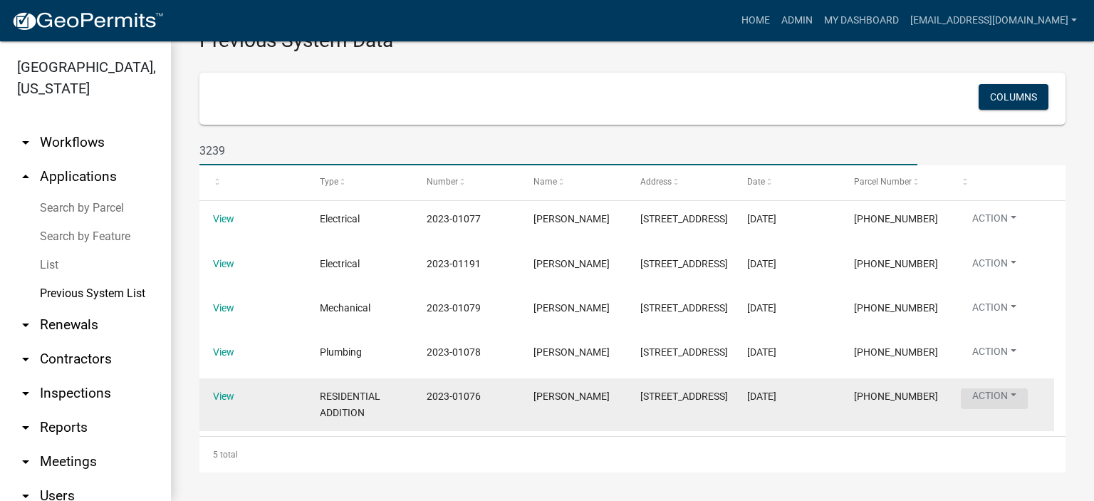
type input "3239"
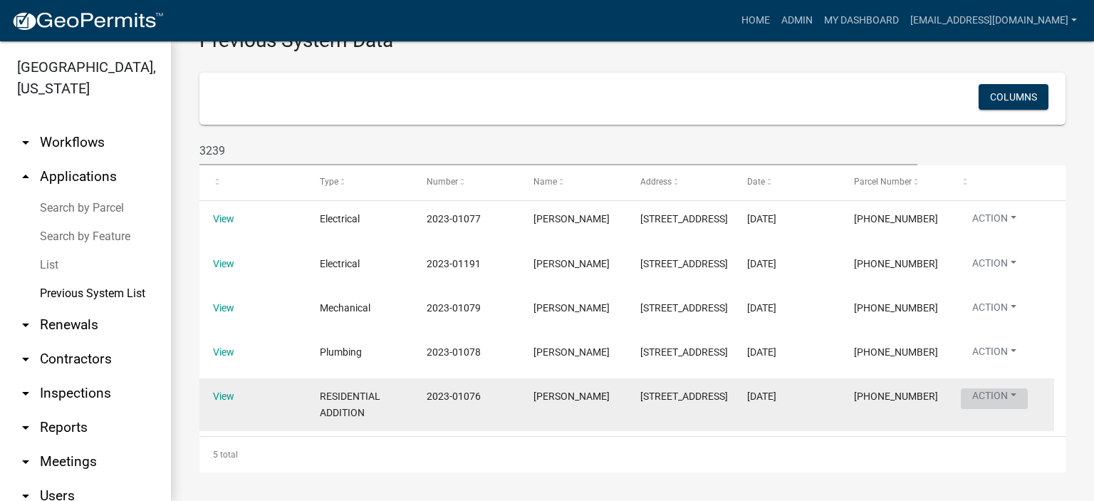
click at [991, 394] on button "Action" at bounding box center [994, 398] width 67 height 21
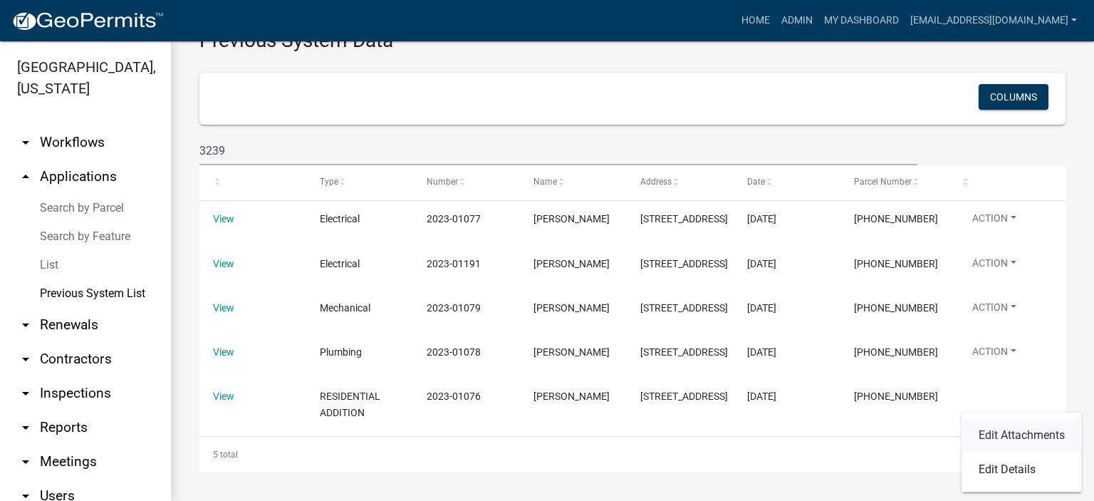
click at [1006, 432] on link "Edit Attachments" at bounding box center [1021, 435] width 120 height 34
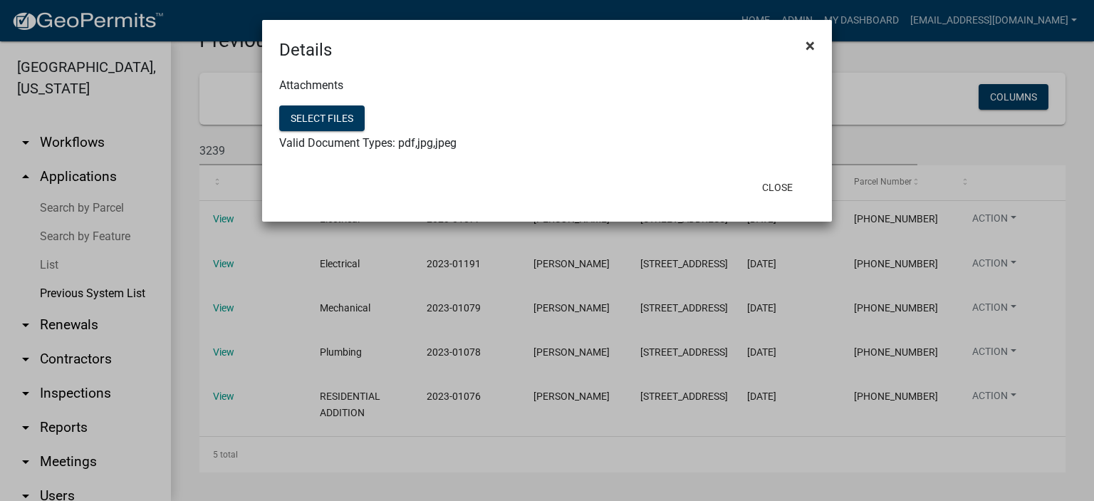
click at [810, 41] on span "×" at bounding box center [810, 46] width 9 height 20
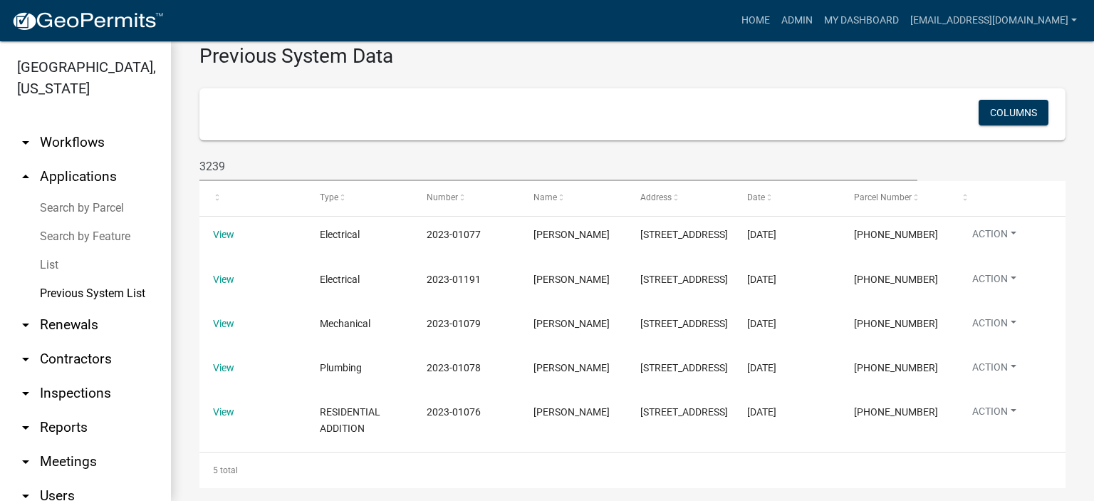
scroll to position [0, 0]
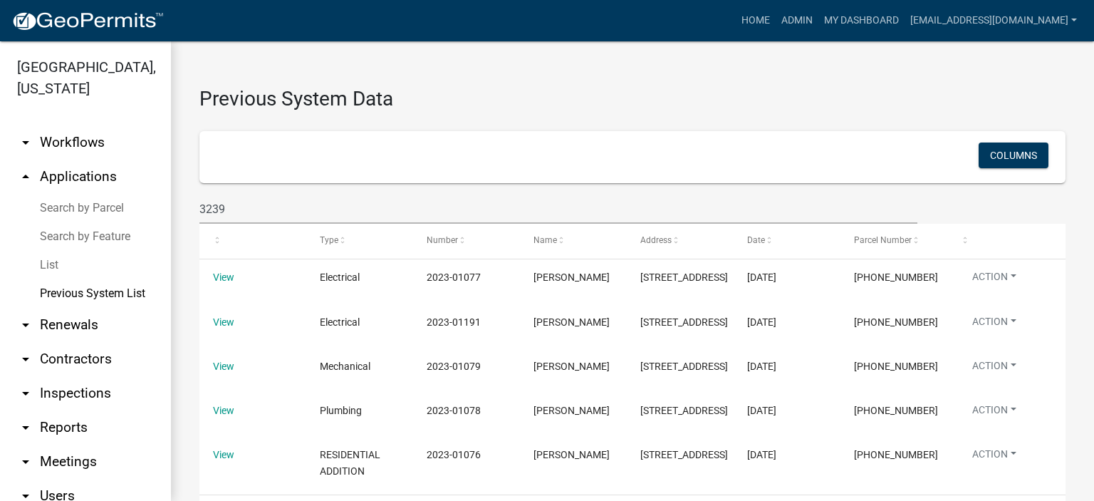
click at [51, 264] on link "List" at bounding box center [85, 265] width 171 height 28
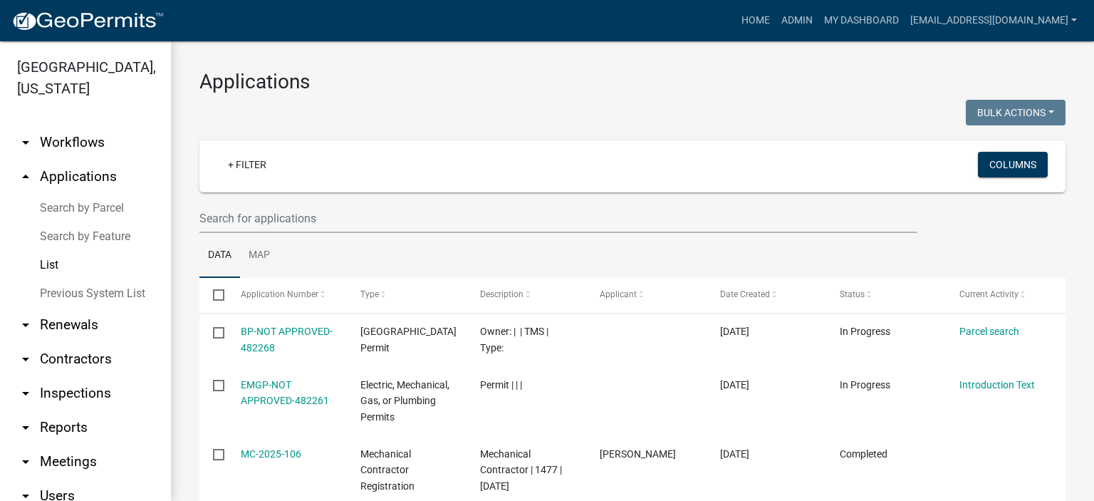
click at [52, 261] on link "List" at bounding box center [85, 265] width 171 height 28
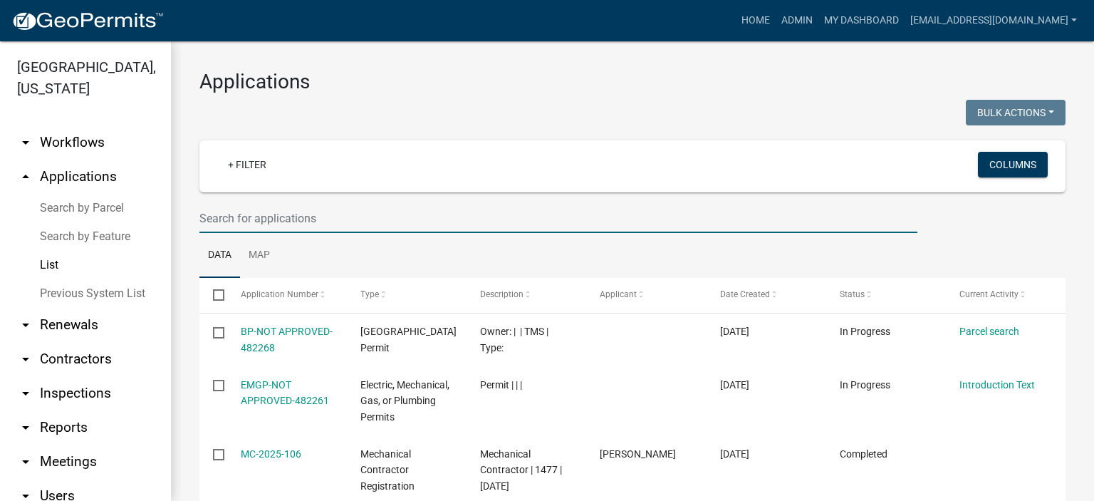
drag, startPoint x: 365, startPoint y: 224, endPoint x: 370, endPoint y: 219, distance: 7.6
click at [370, 220] on input "text" at bounding box center [558, 218] width 718 height 29
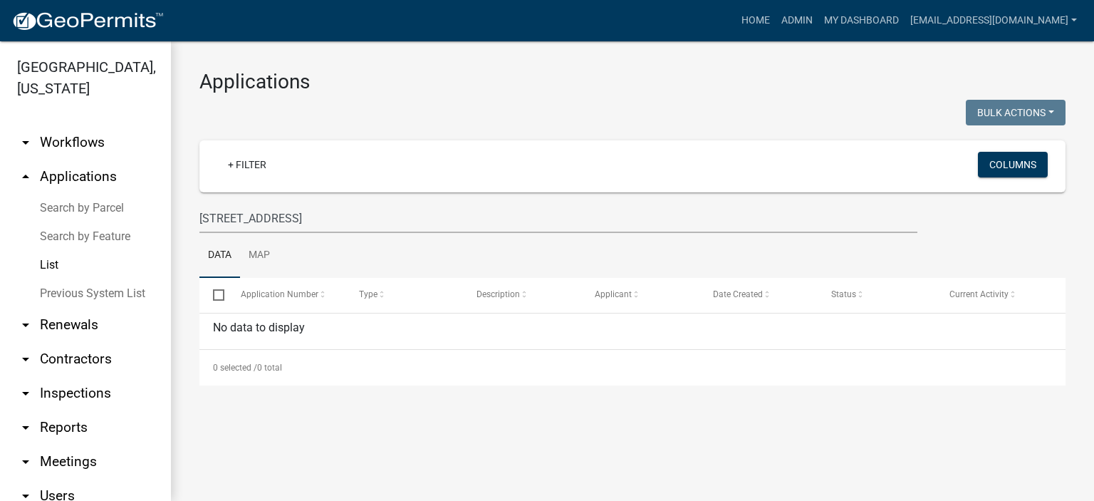
click at [46, 260] on link "List" at bounding box center [85, 265] width 171 height 28
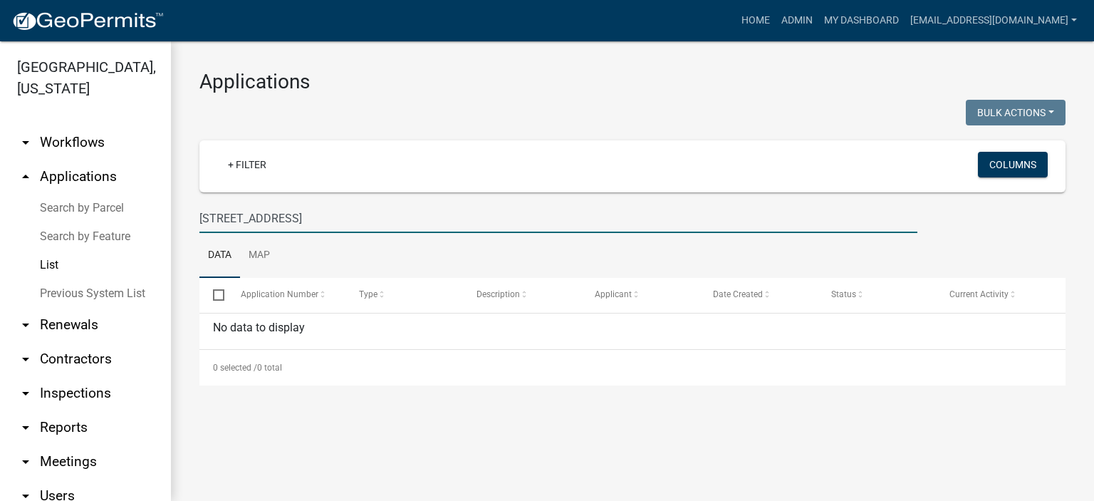
click at [322, 216] on input "[STREET_ADDRESS]" at bounding box center [558, 218] width 718 height 29
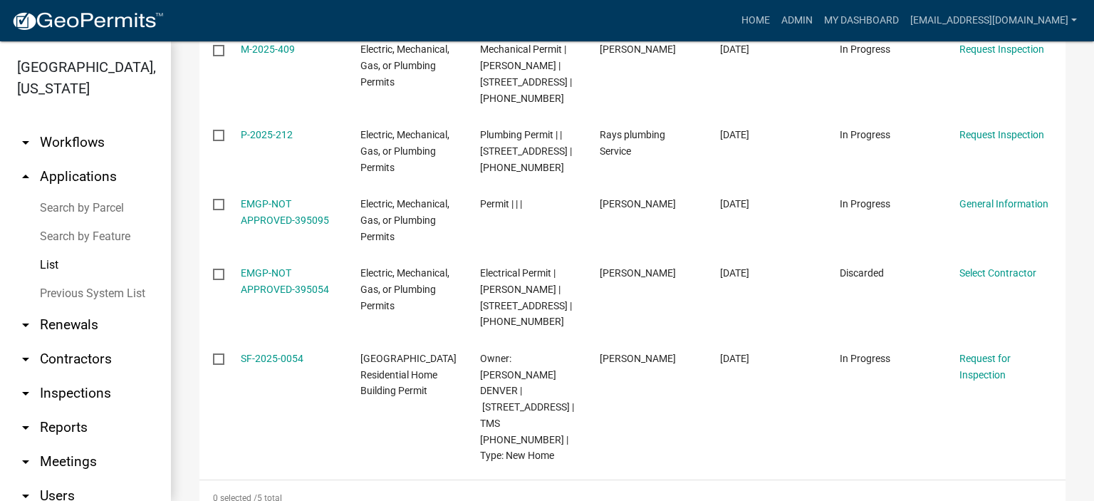
scroll to position [292, 0]
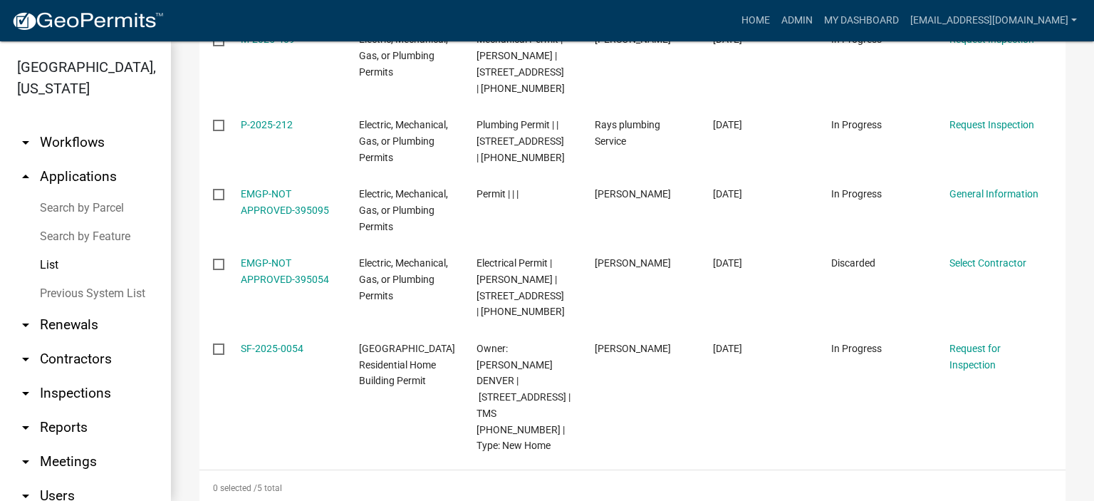
type input "[STREET_ADDRESS]"
click at [51, 264] on link "List" at bounding box center [85, 265] width 171 height 28
click at [54, 259] on link "List" at bounding box center [85, 265] width 171 height 28
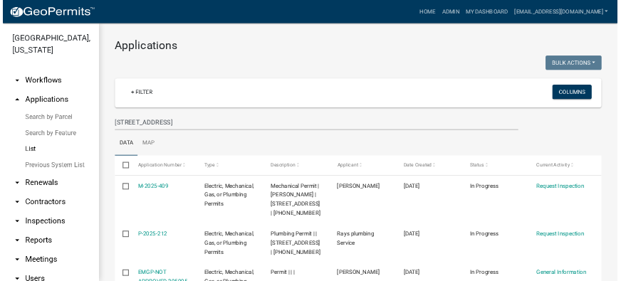
scroll to position [0, 0]
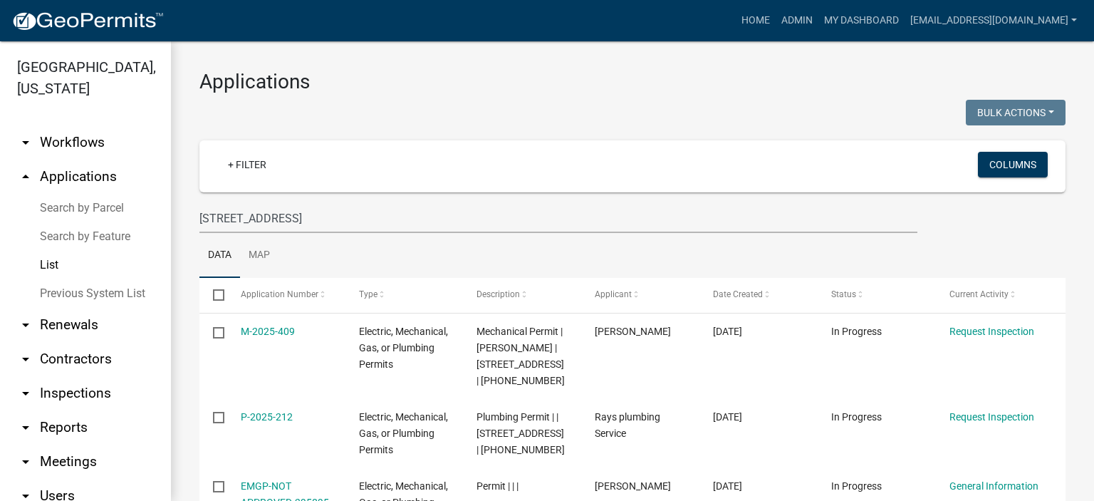
click at [51, 264] on link "List" at bounding box center [85, 265] width 171 height 28
click at [776, 17] on link "Admin" at bounding box center [797, 20] width 43 height 27
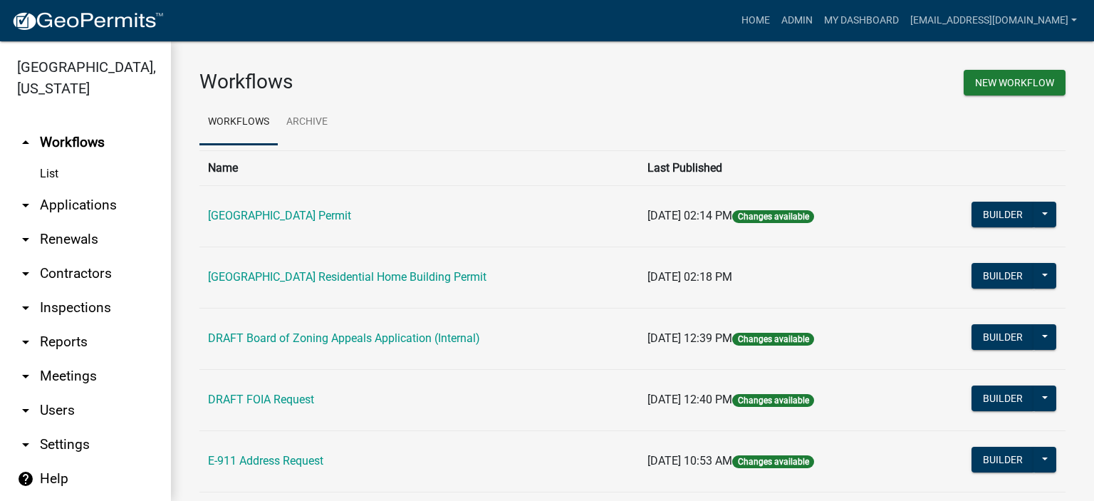
click at [68, 200] on link "arrow_drop_down Applications" at bounding box center [85, 205] width 171 height 34
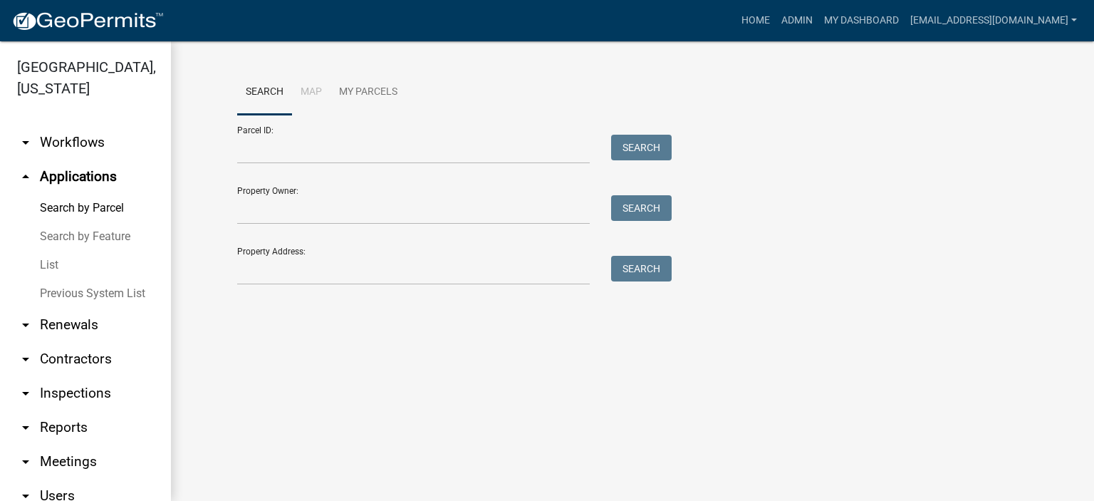
click at [51, 264] on link "List" at bounding box center [85, 265] width 171 height 28
